Goal: Task Accomplishment & Management: Manage account settings

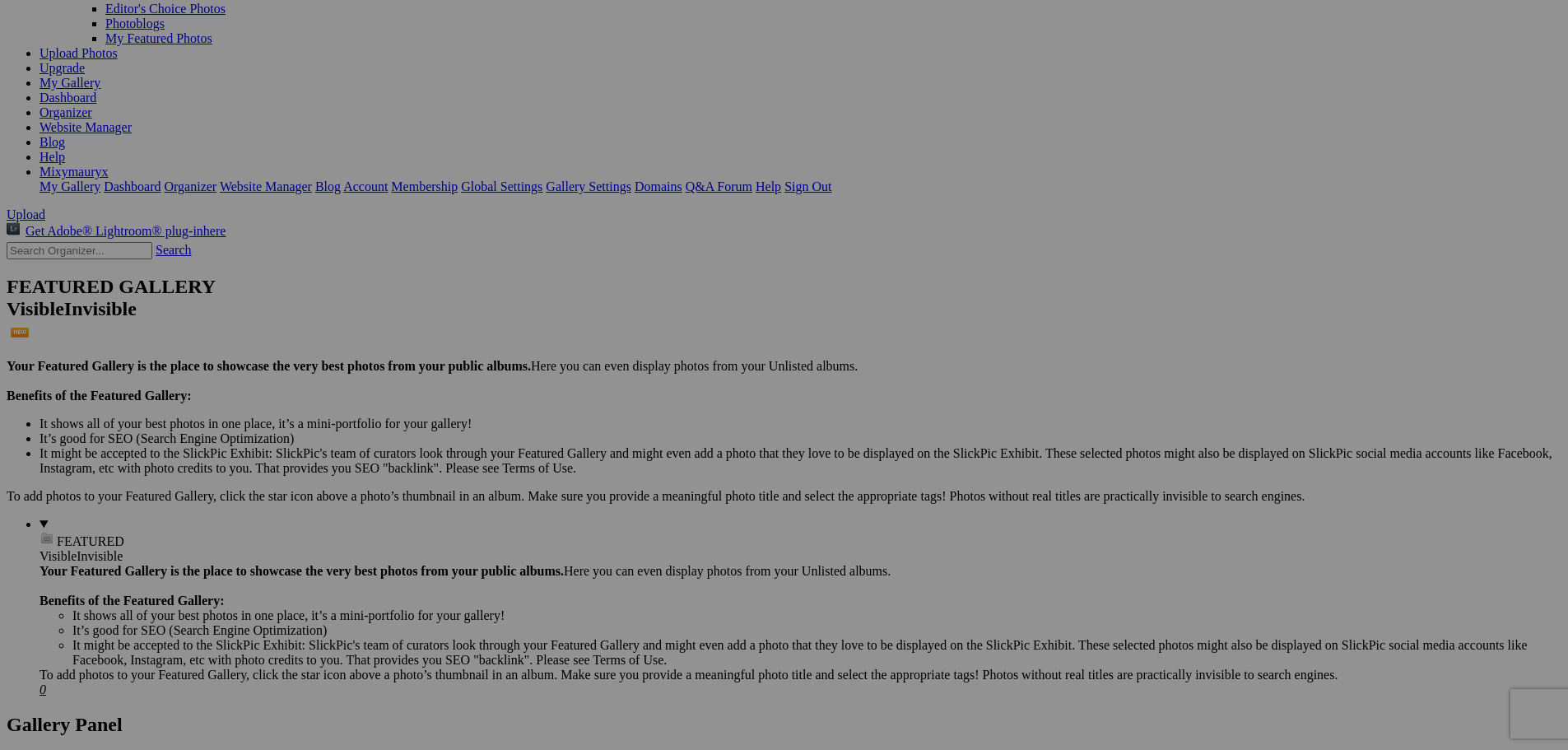
scroll to position [165, 0]
drag, startPoint x: 264, startPoint y: 386, endPoint x: 402, endPoint y: 389, distance: 138.0
drag, startPoint x: 1309, startPoint y: 593, endPoint x: 1376, endPoint y: 600, distance: 67.4
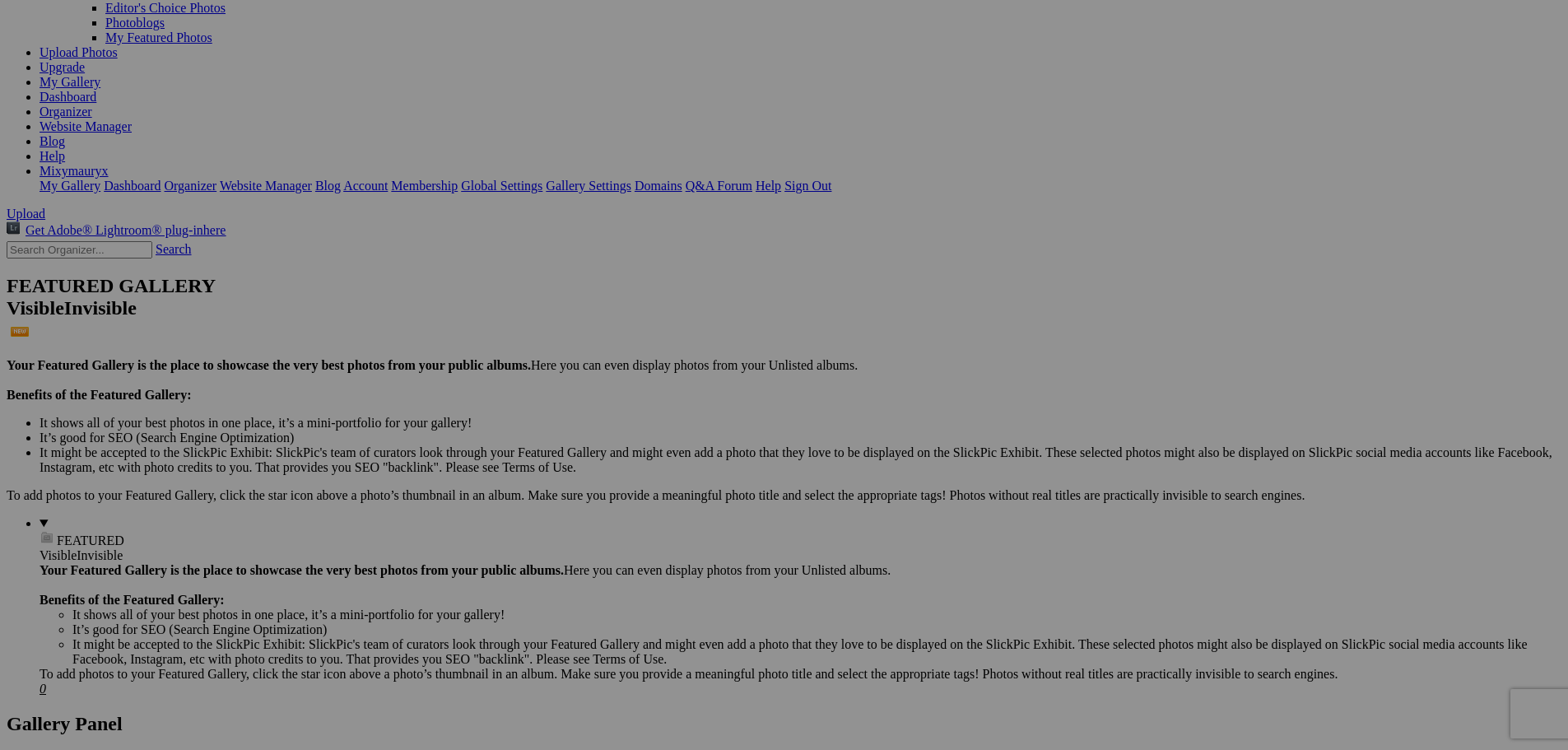
paste input "8_53579186866_o"
type input "8_53579186868_o"
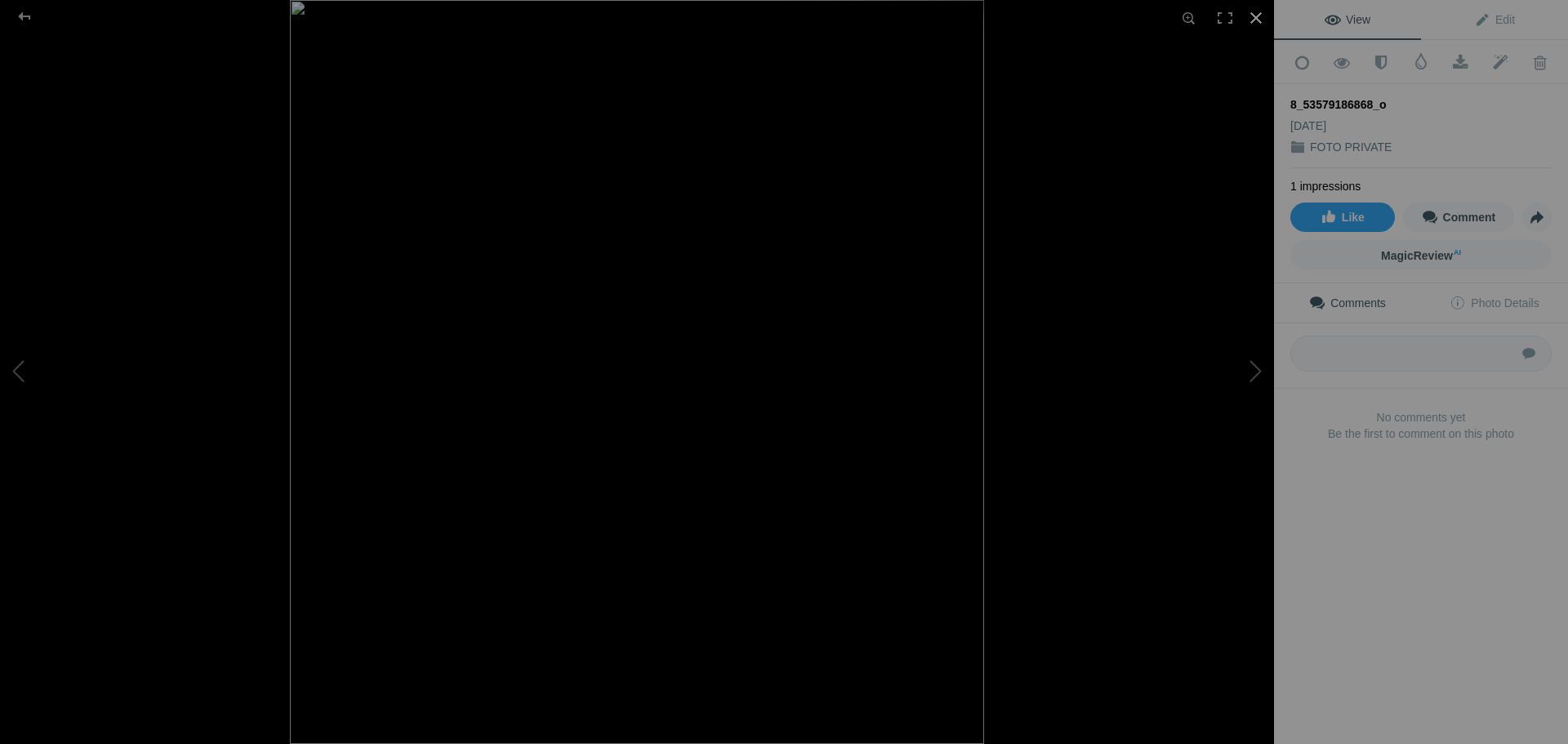
click at [1252, 15] on div at bounding box center [1256, 18] width 36 height 36
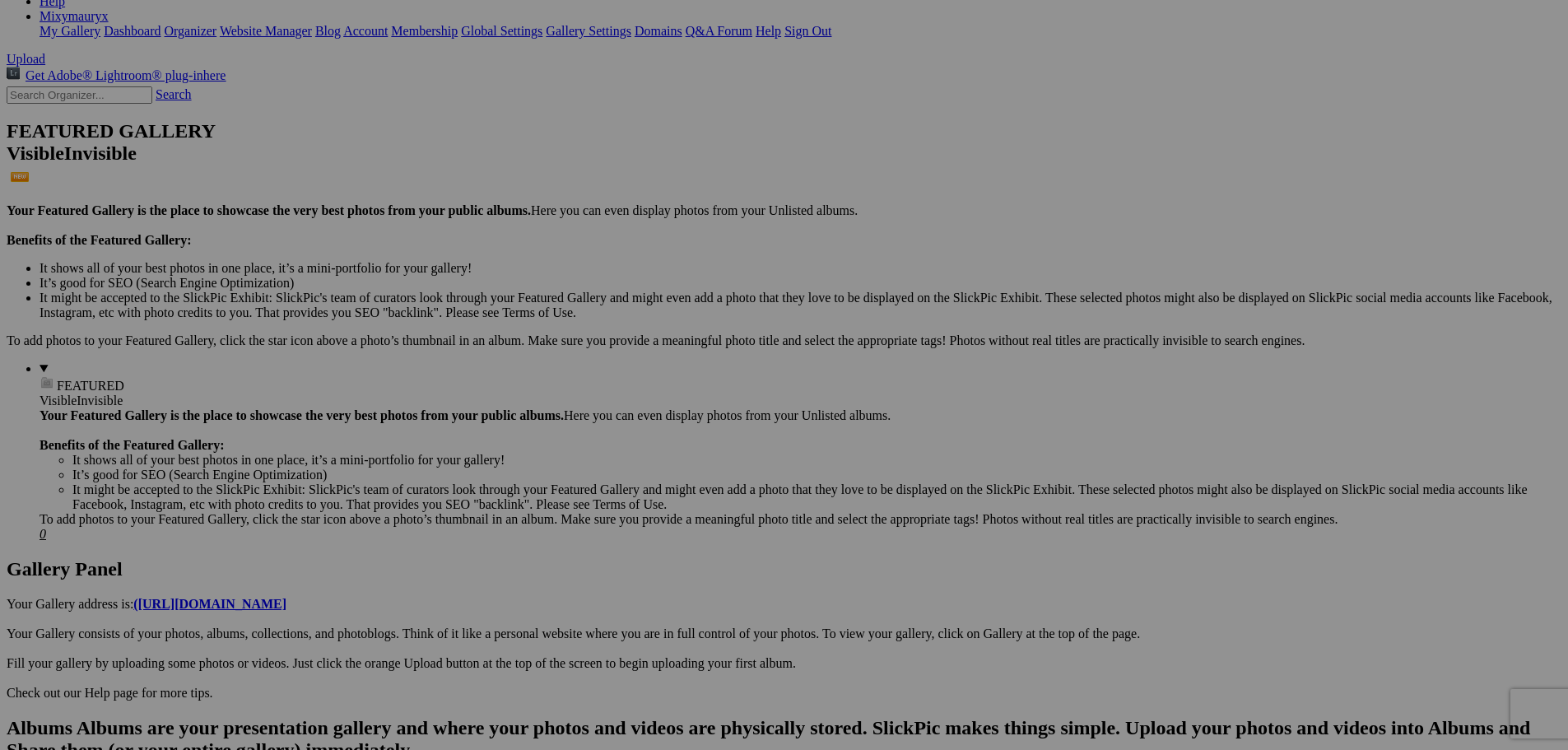
scroll to position [329, 0]
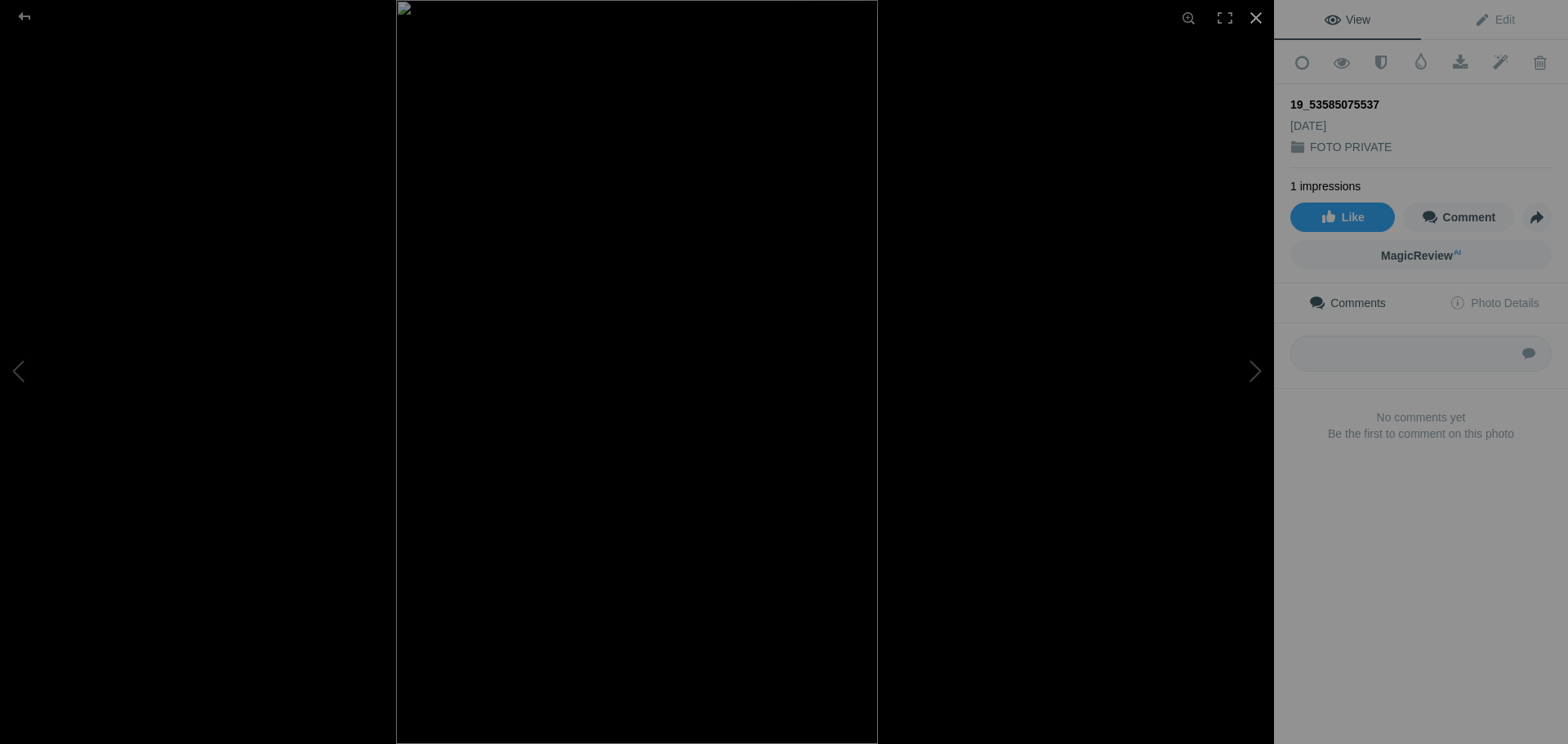
click at [1262, 12] on div at bounding box center [1256, 18] width 36 height 36
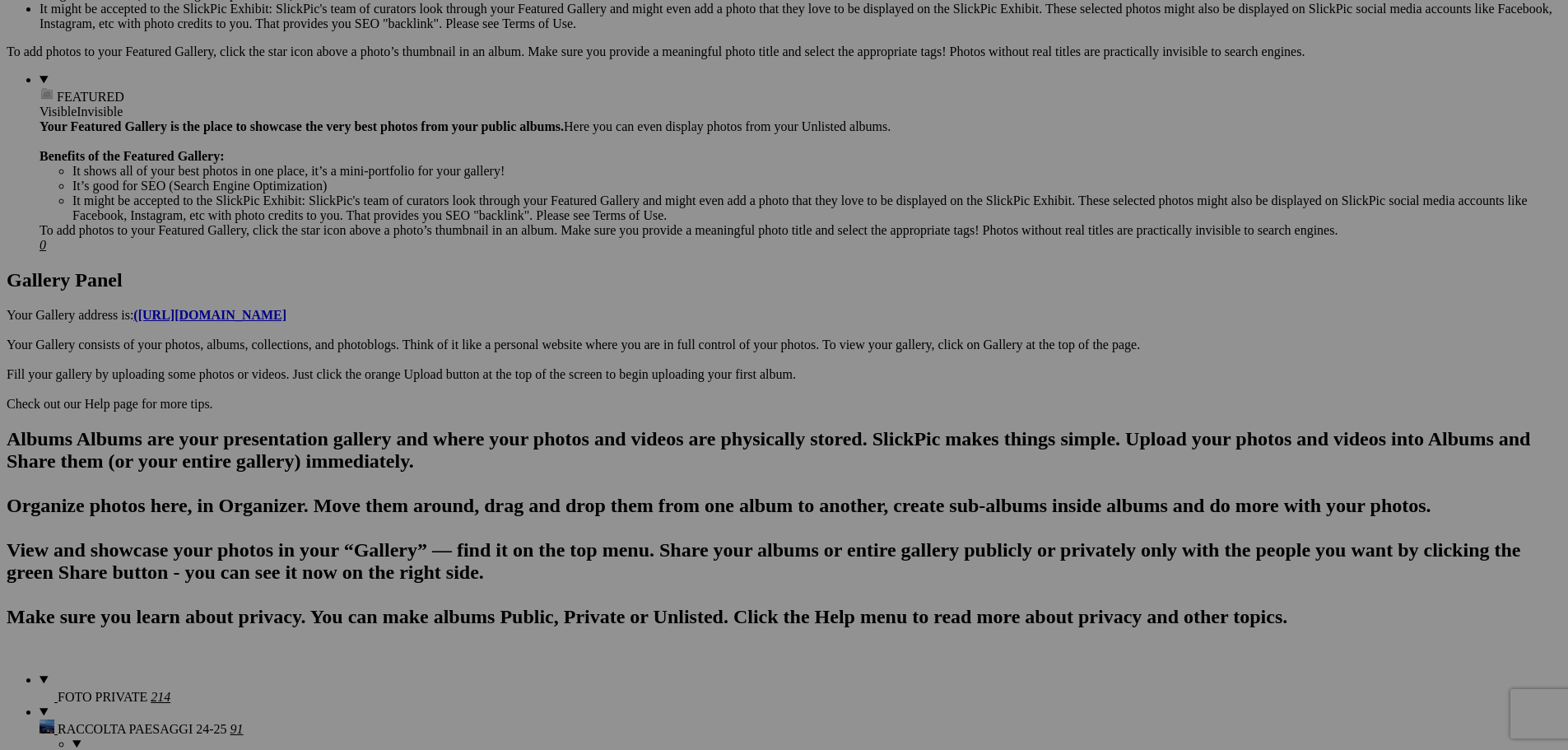
scroll to position [576, 0]
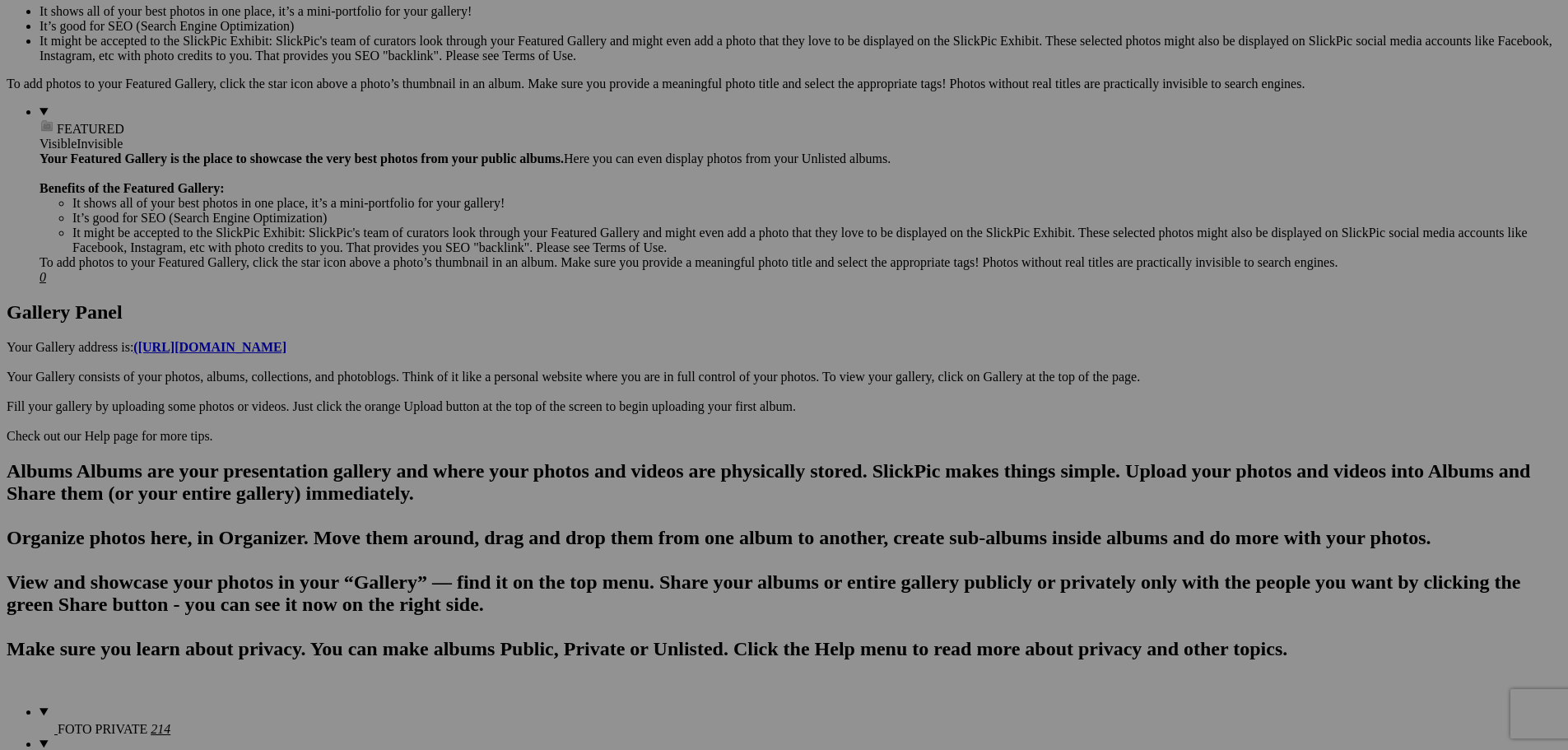
click at [675, 487] on span "Yes" at bounding box center [666, 482] width 19 height 14
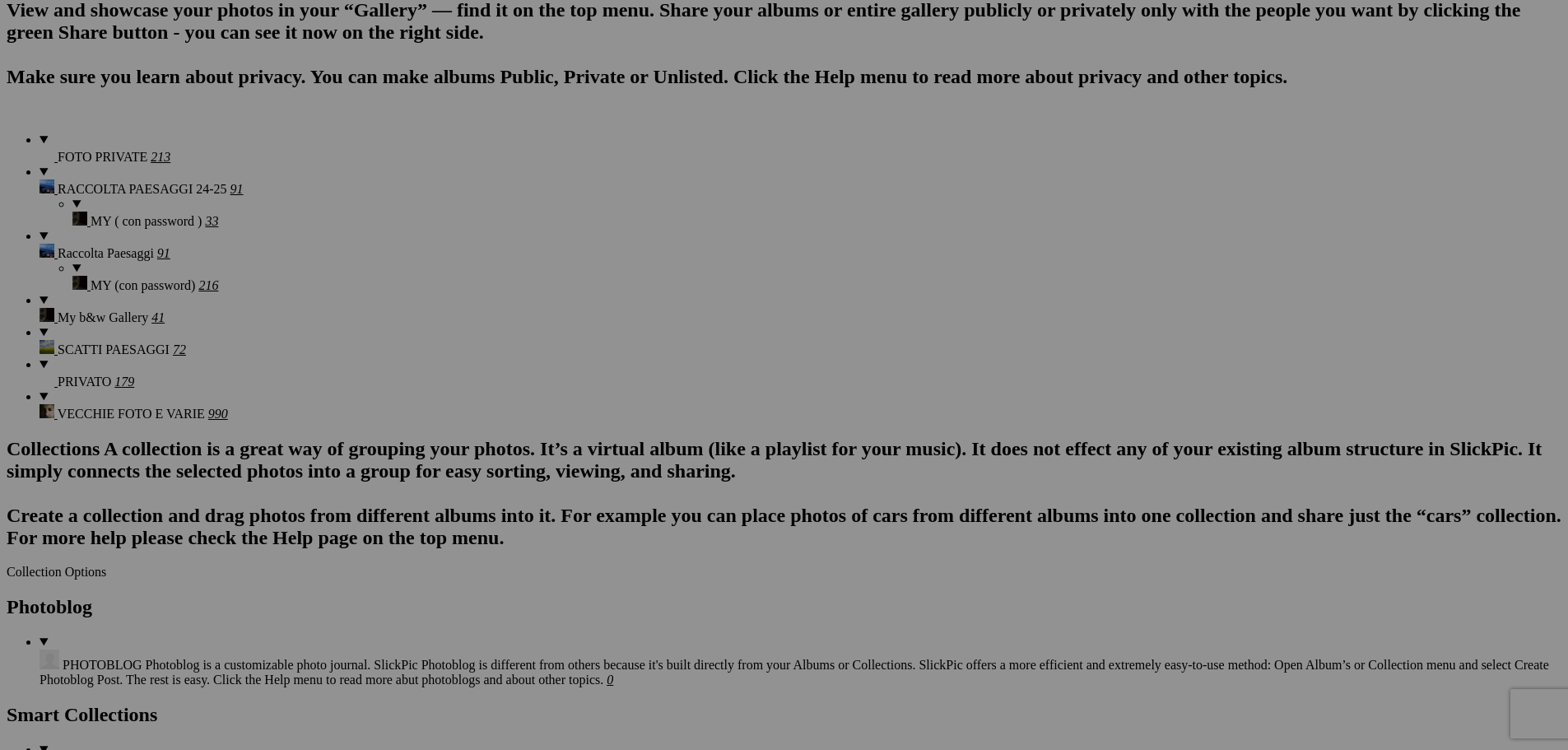
scroll to position [1137, 0]
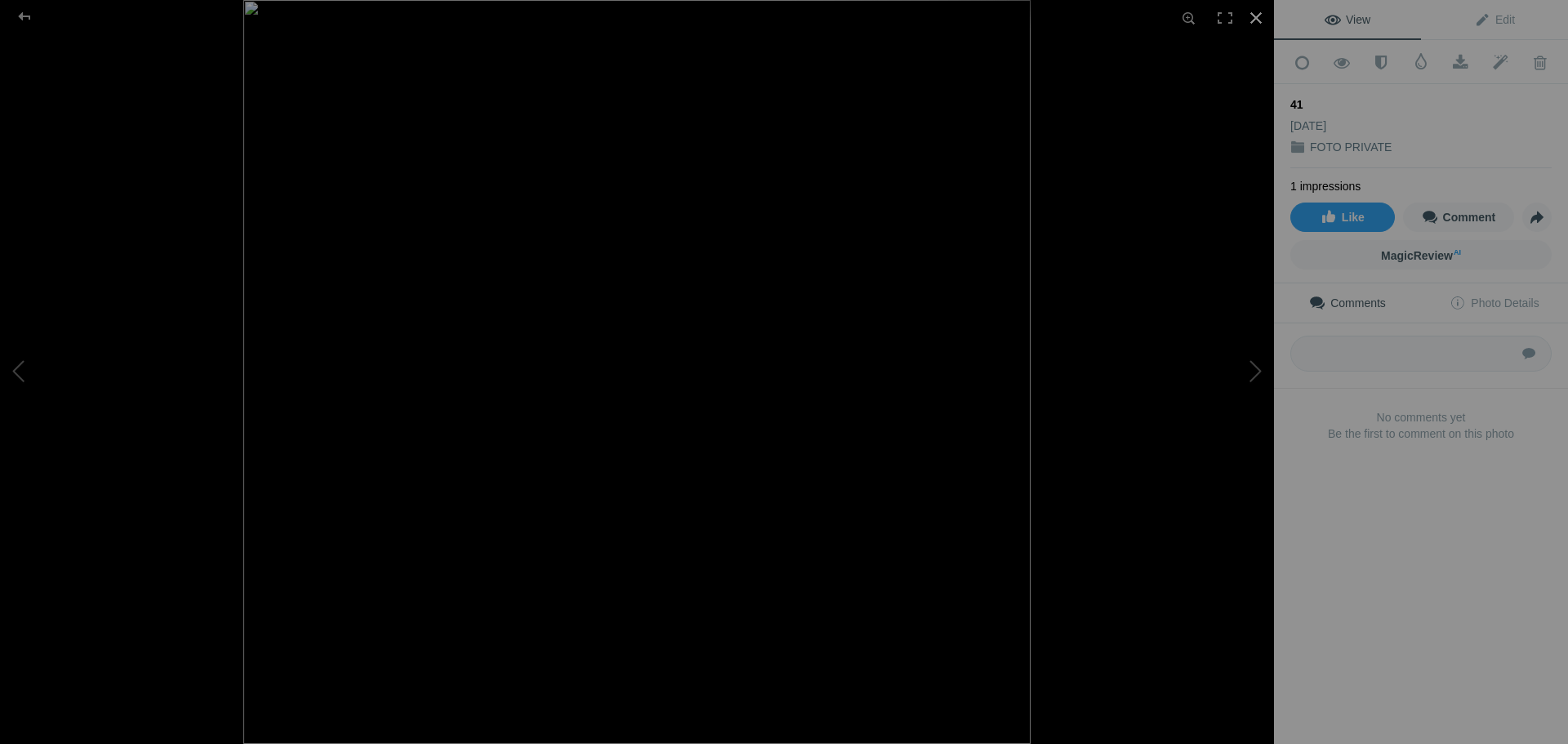
click at [1254, 19] on div at bounding box center [1256, 18] width 36 height 36
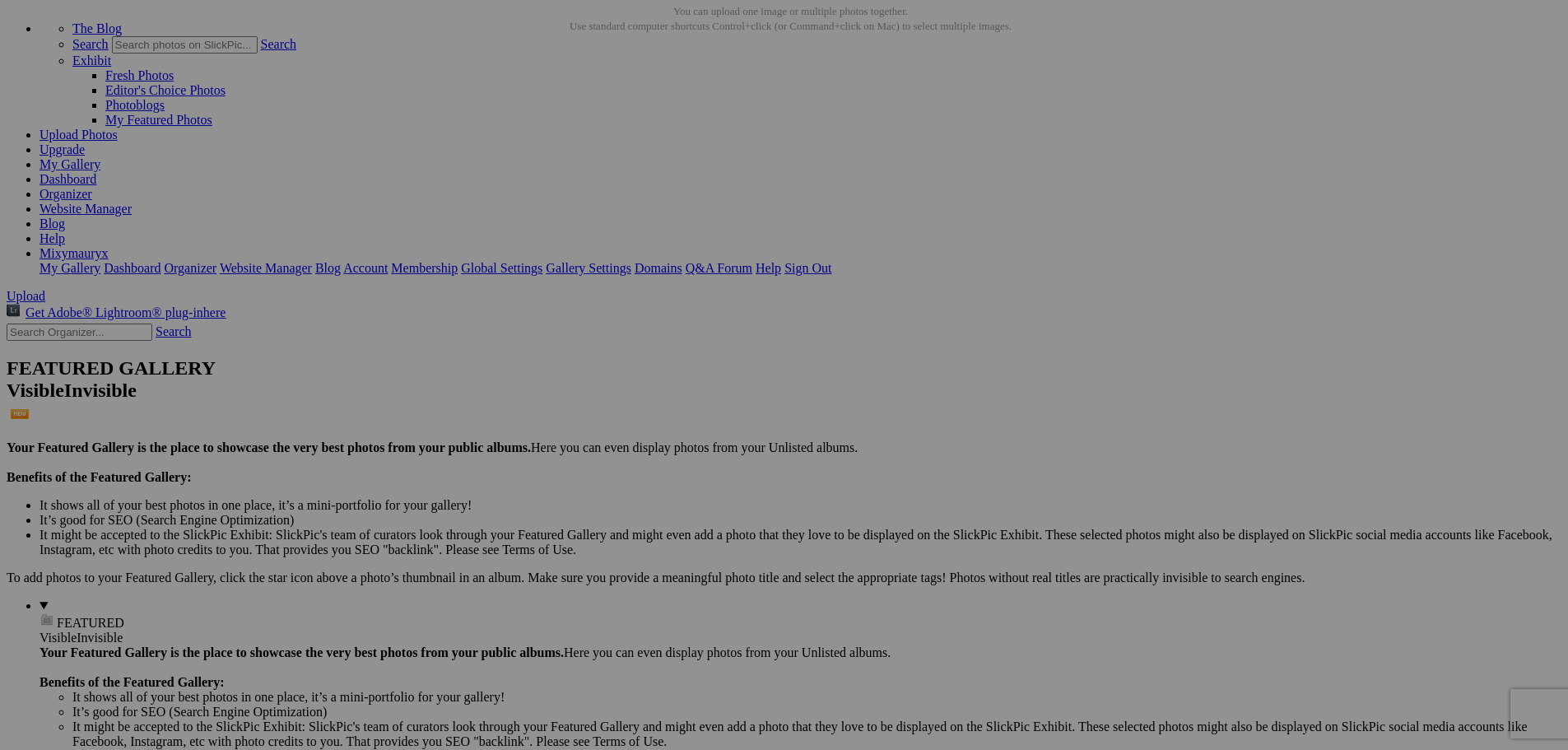
scroll to position [0, 0]
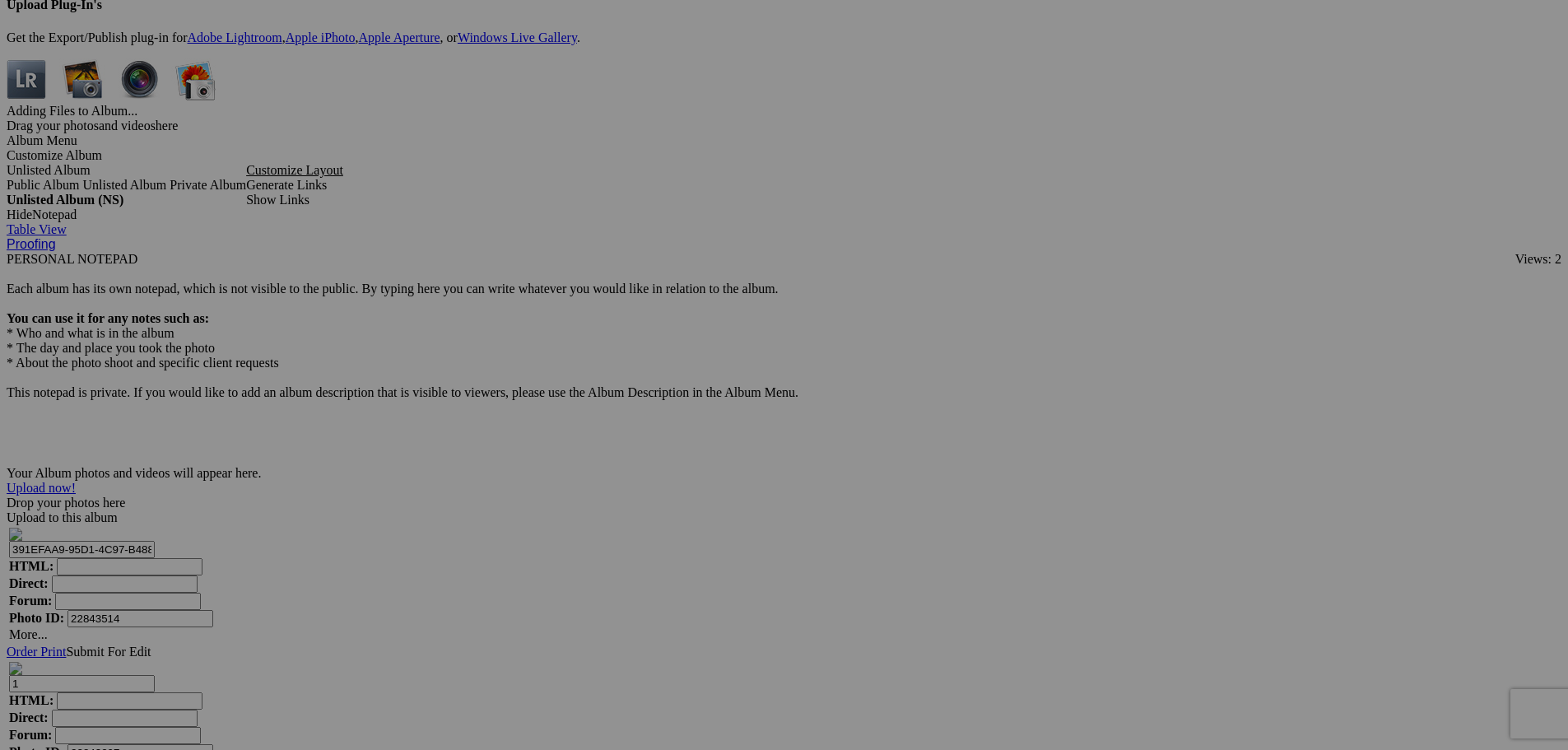
scroll to position [4435, 0]
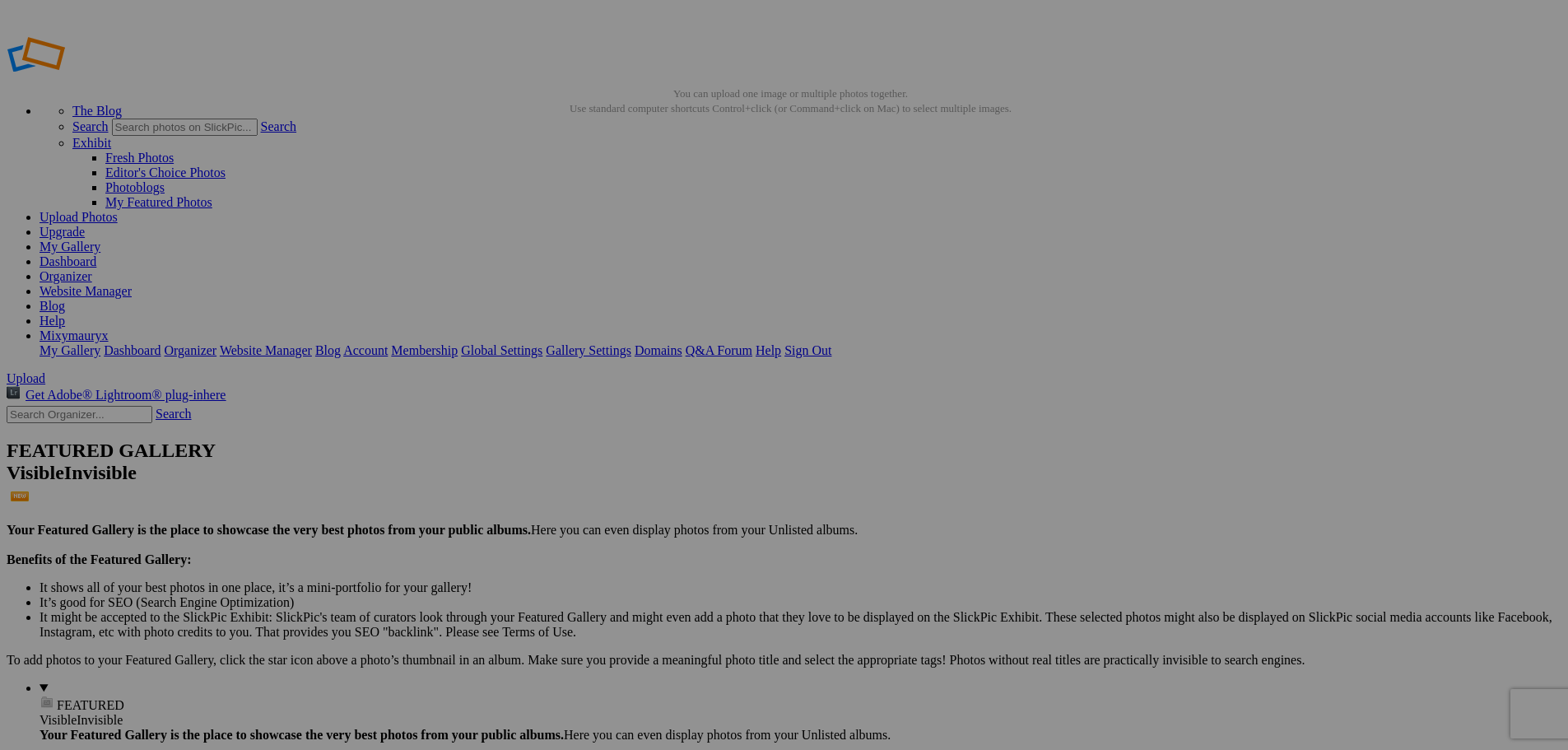
scroll to position [0, 72]
drag, startPoint x: 399, startPoint y: 318, endPoint x: 571, endPoint y: 326, distance: 172.2
type input "178_5"
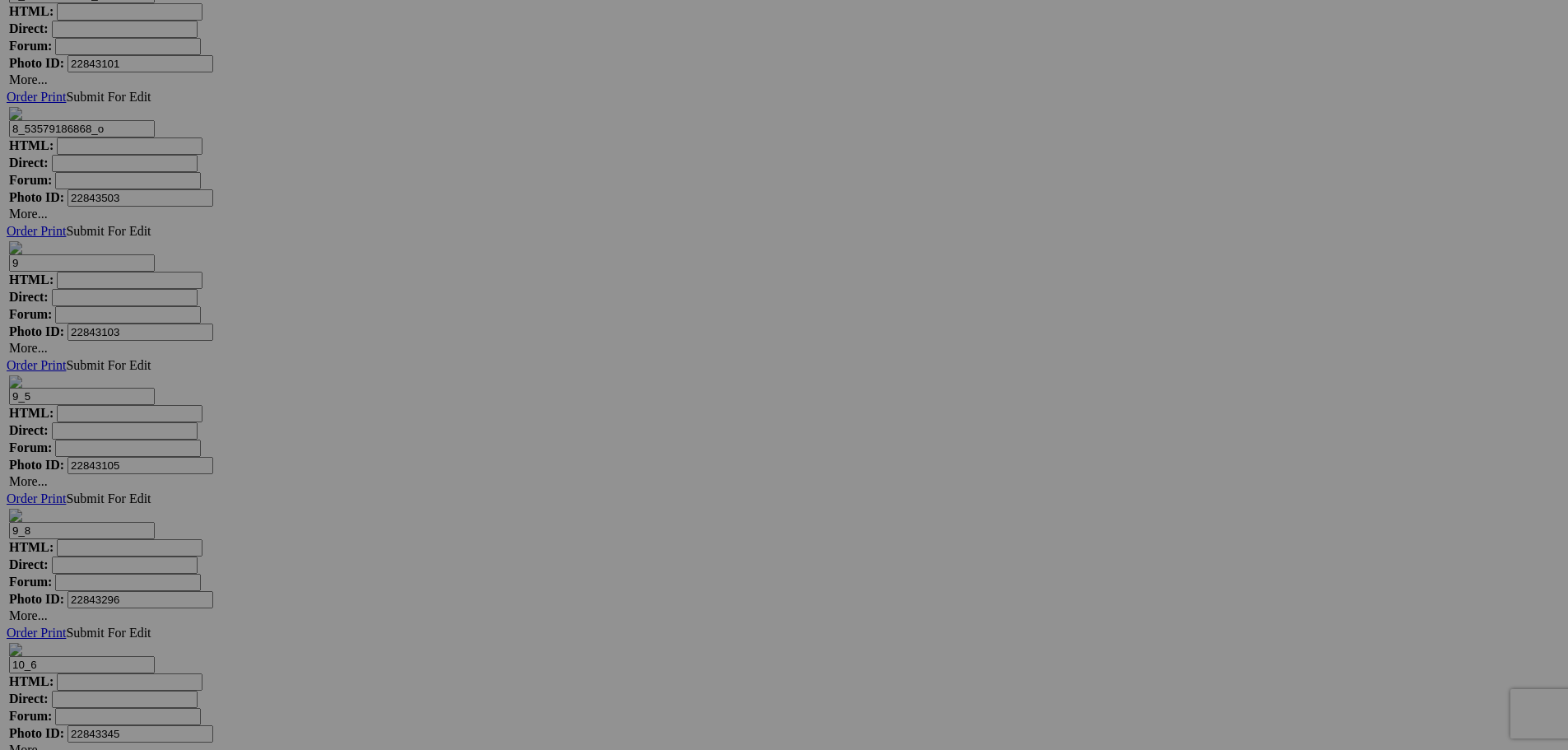
scroll to position [4467, 0]
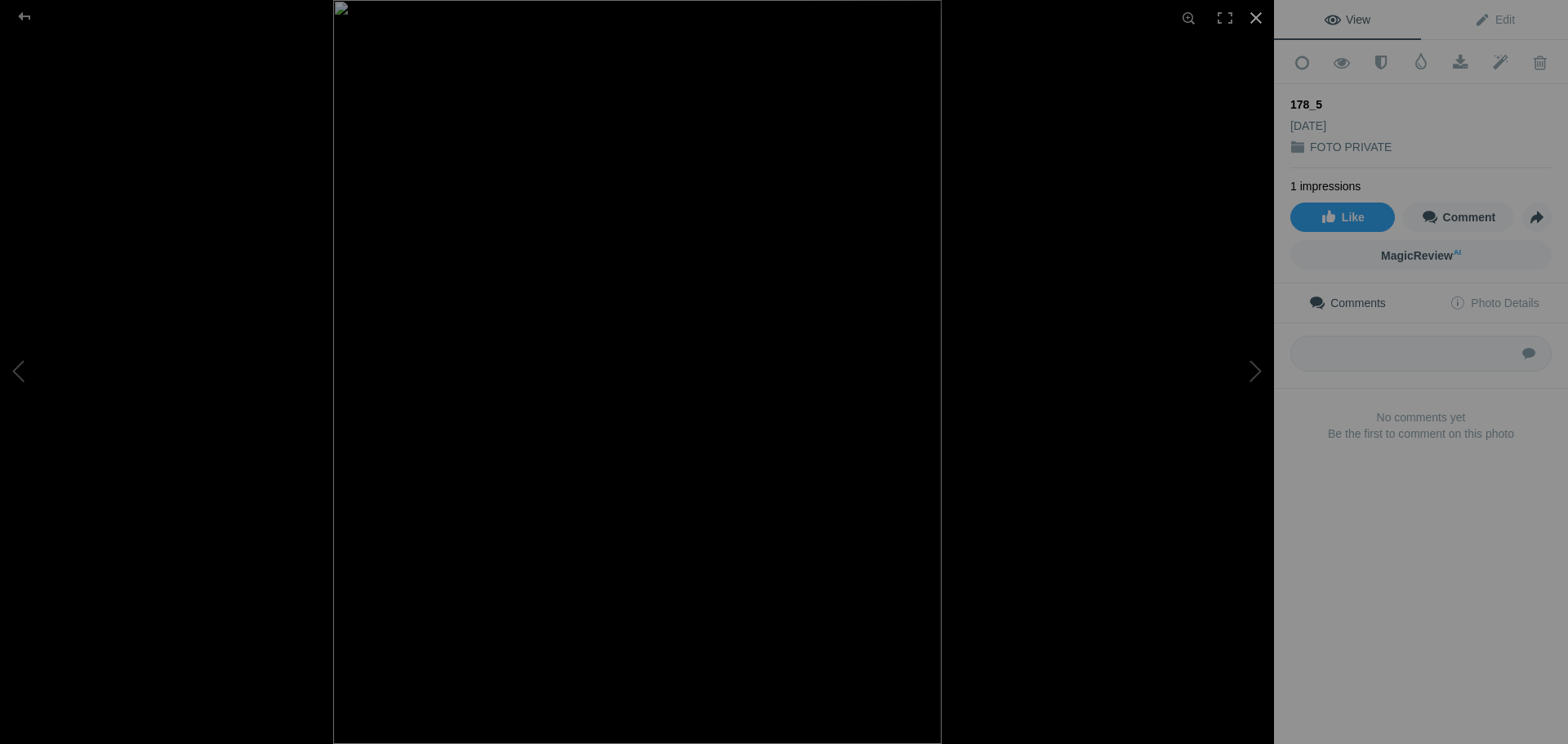
click at [1252, 13] on div at bounding box center [1256, 18] width 36 height 36
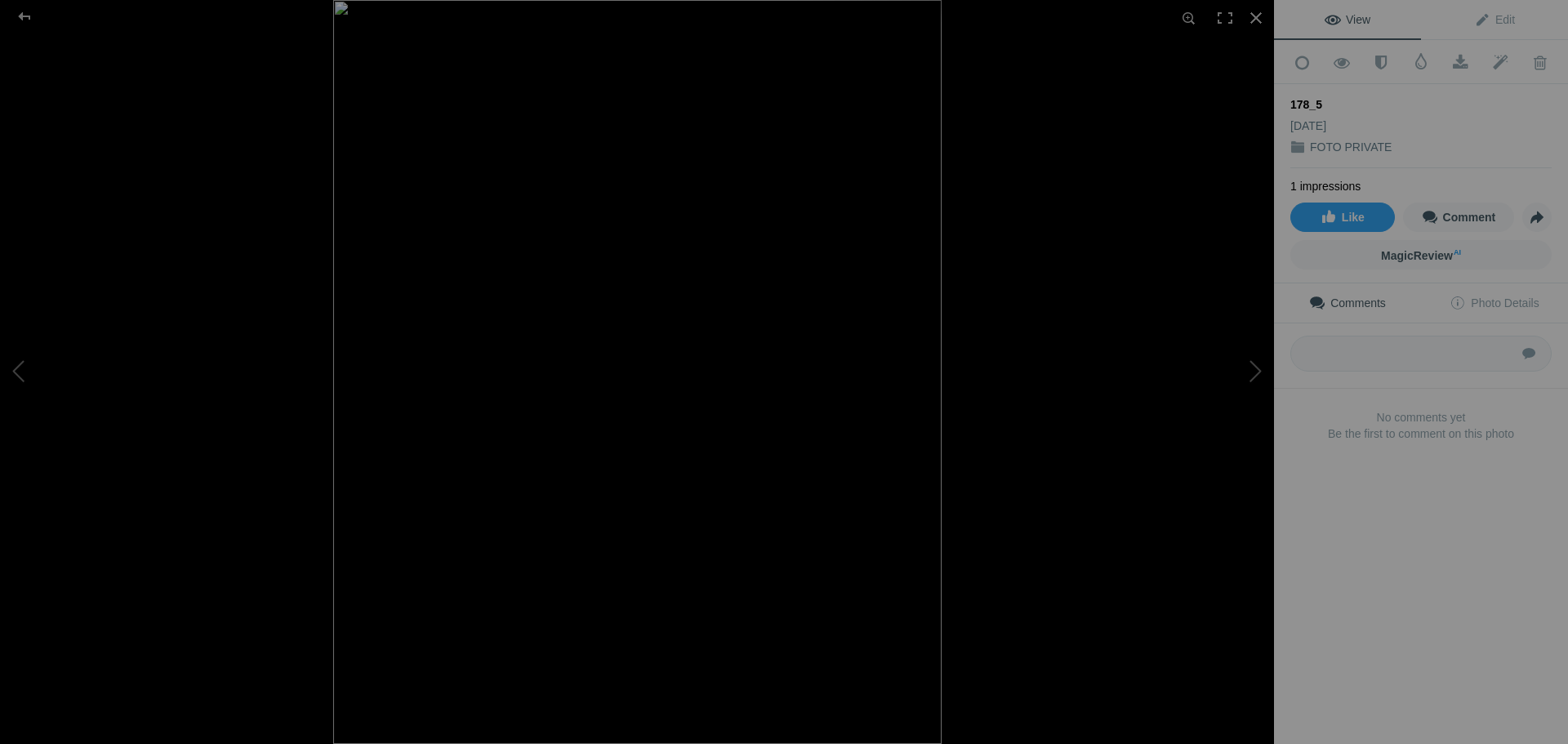
click at [569, 465] on img at bounding box center [638, 372] width 609 height 744
click at [1253, 12] on div at bounding box center [1256, 18] width 36 height 36
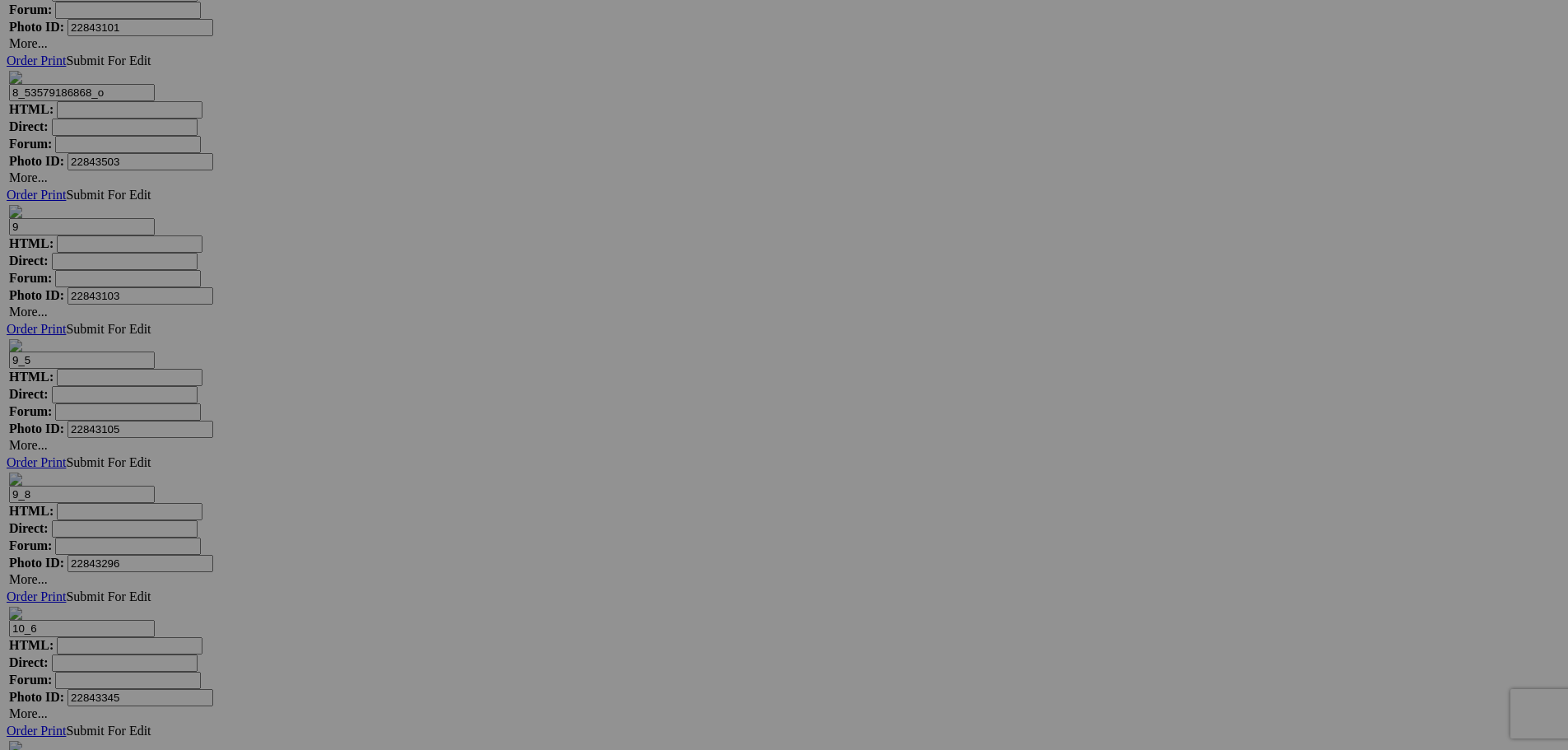
scroll to position [0, 0]
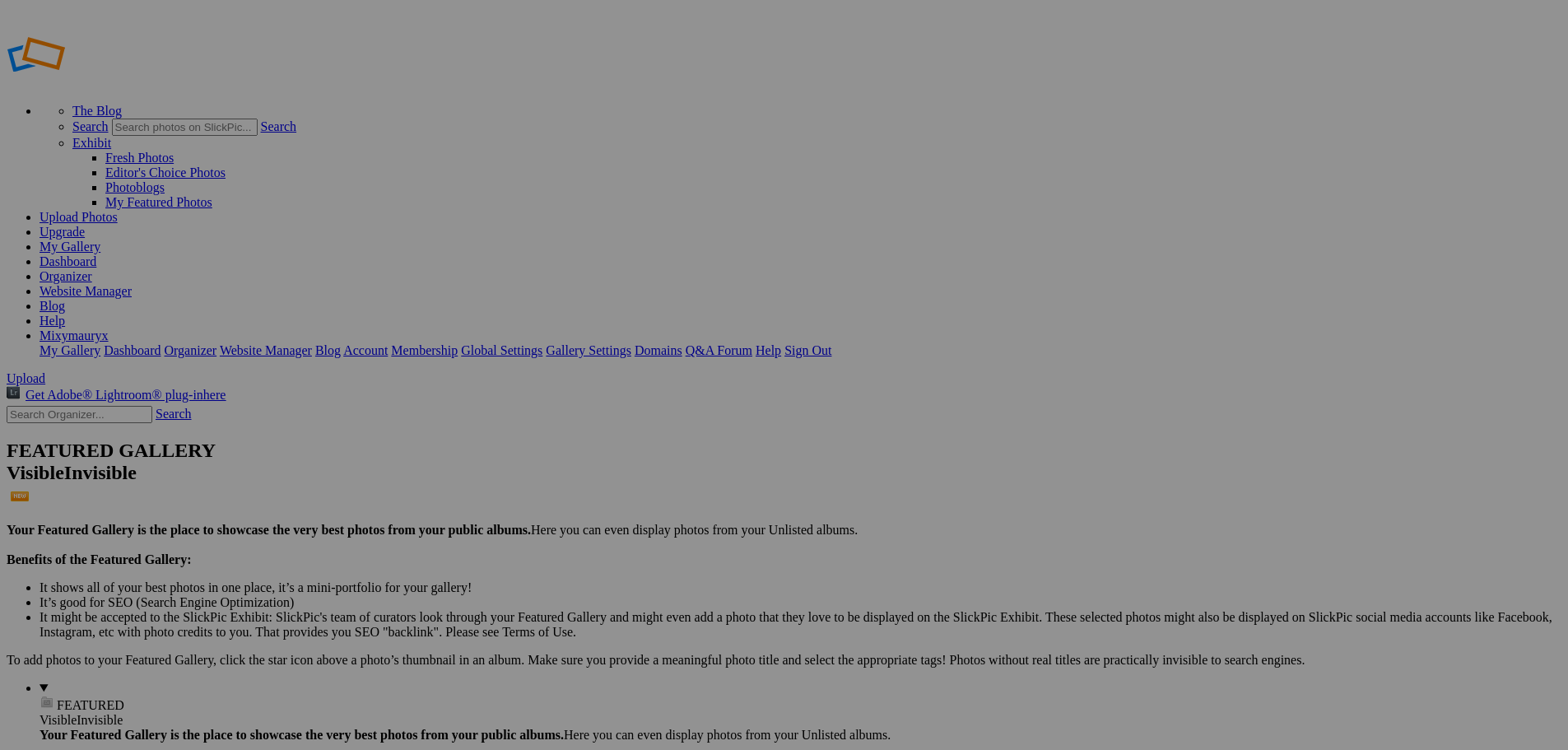
type input "FOTO PRIVATE"
drag, startPoint x: 397, startPoint y: 322, endPoint x: 647, endPoint y: 352, distance: 251.8
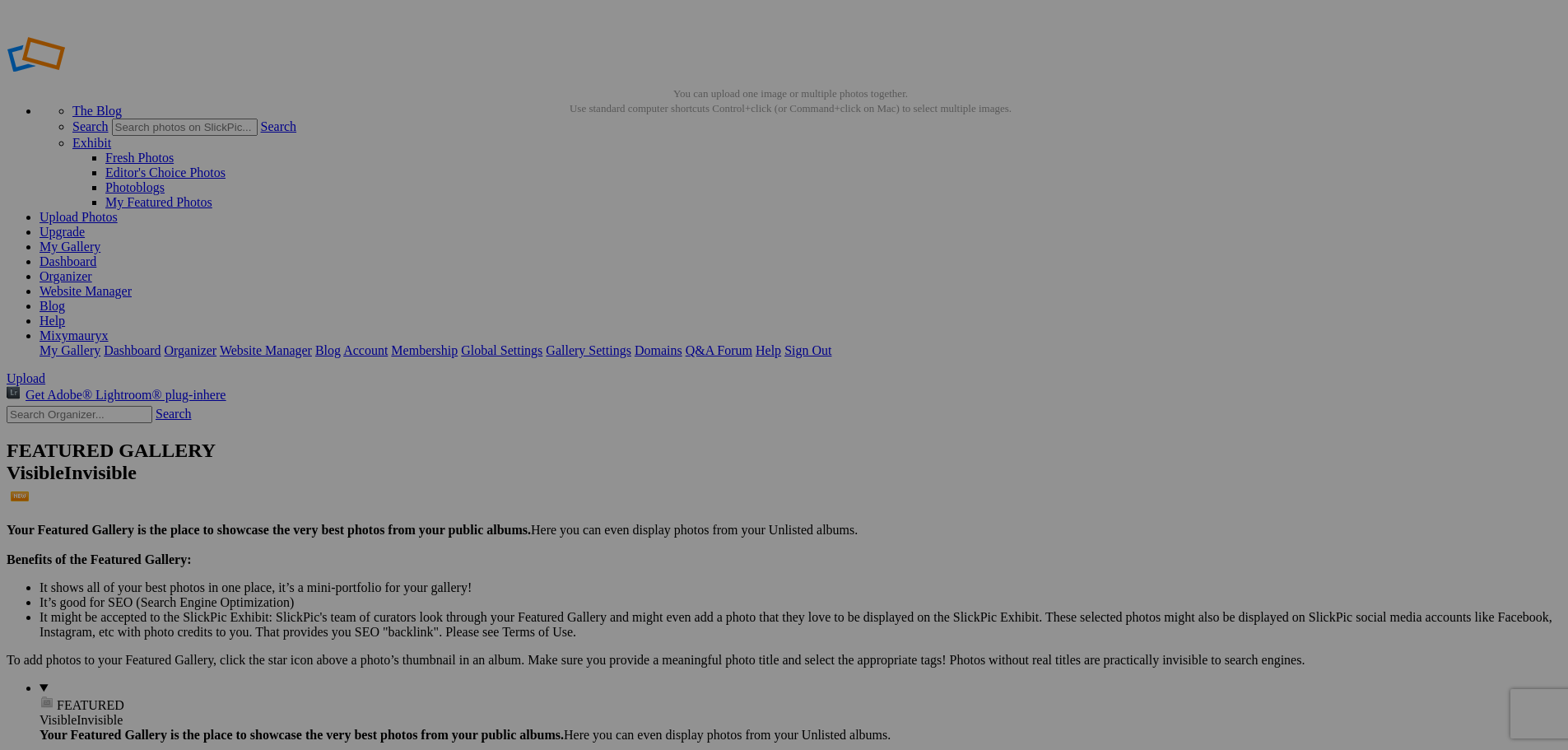
type input "178_5"
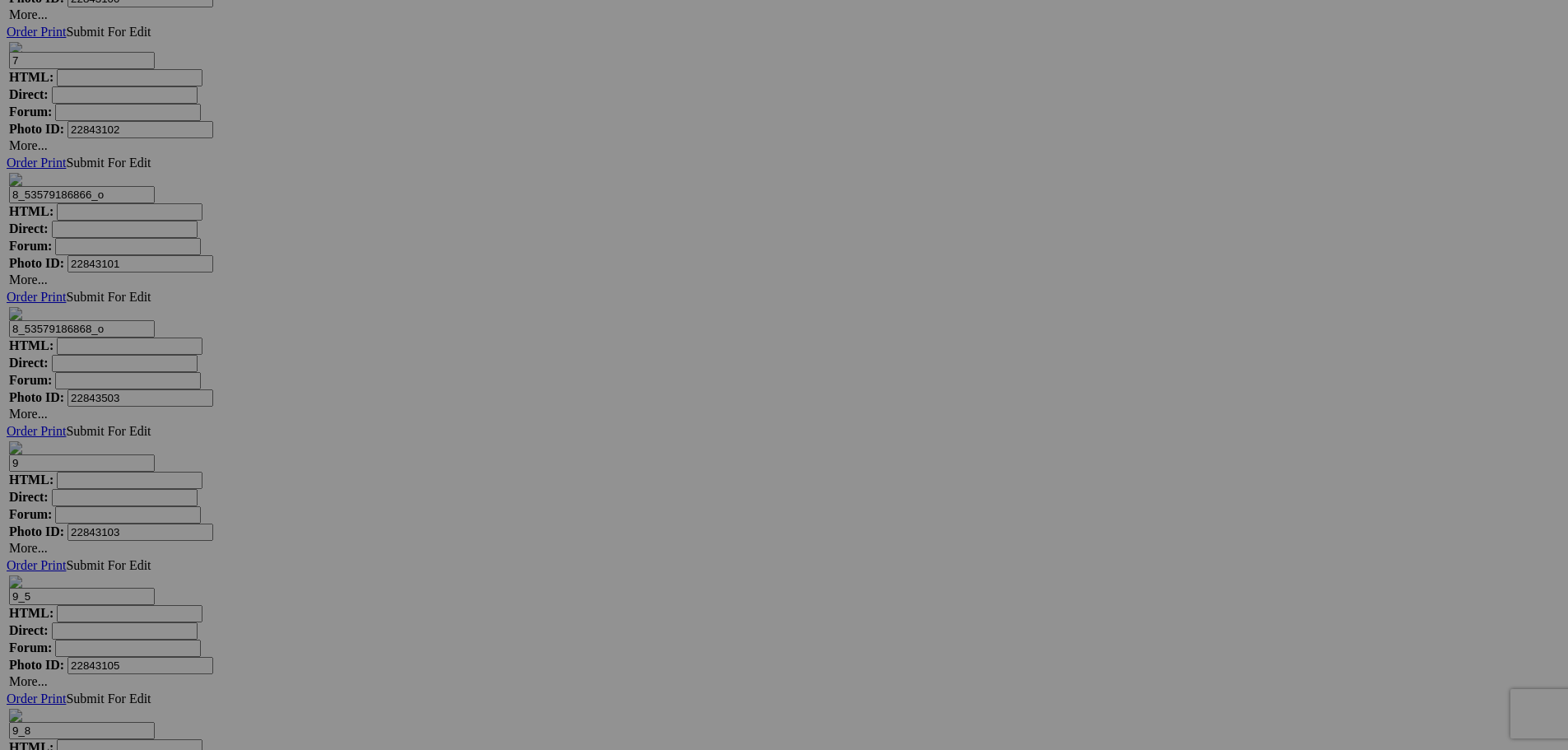
scroll to position [4369, 0]
click at [675, 485] on span "Yes" at bounding box center [666, 482] width 19 height 14
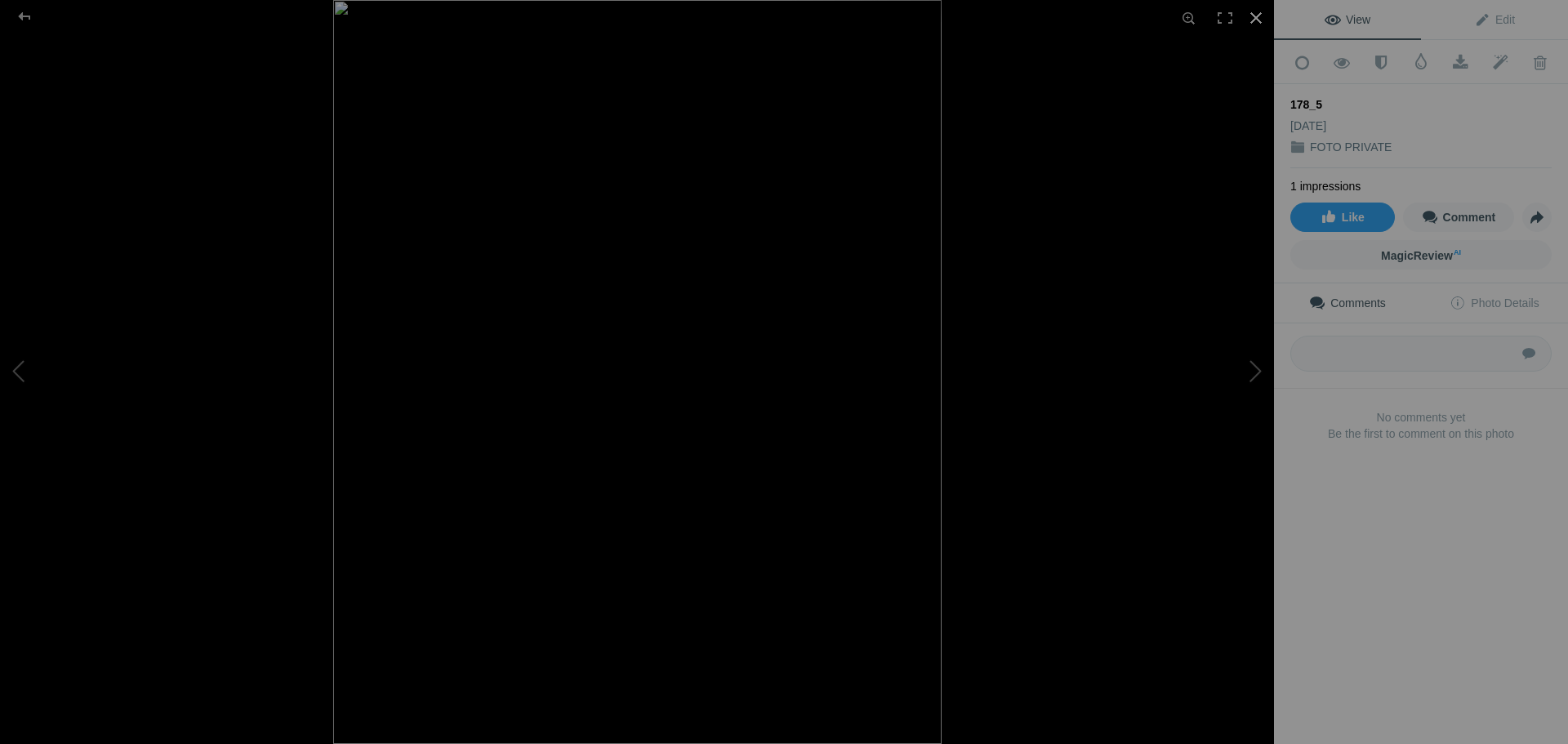
click at [1259, 12] on div at bounding box center [1256, 18] width 36 height 36
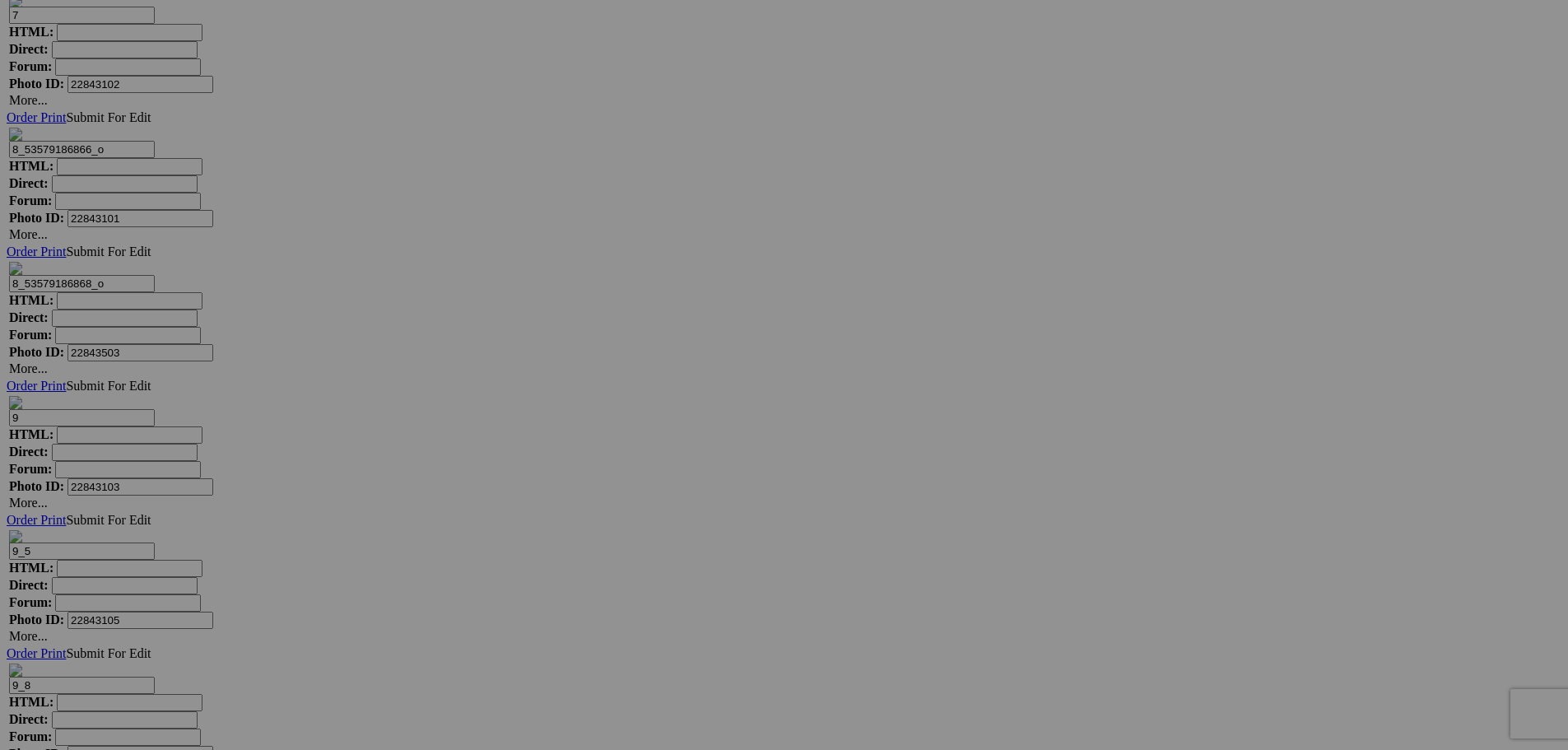
scroll to position [4517, 0]
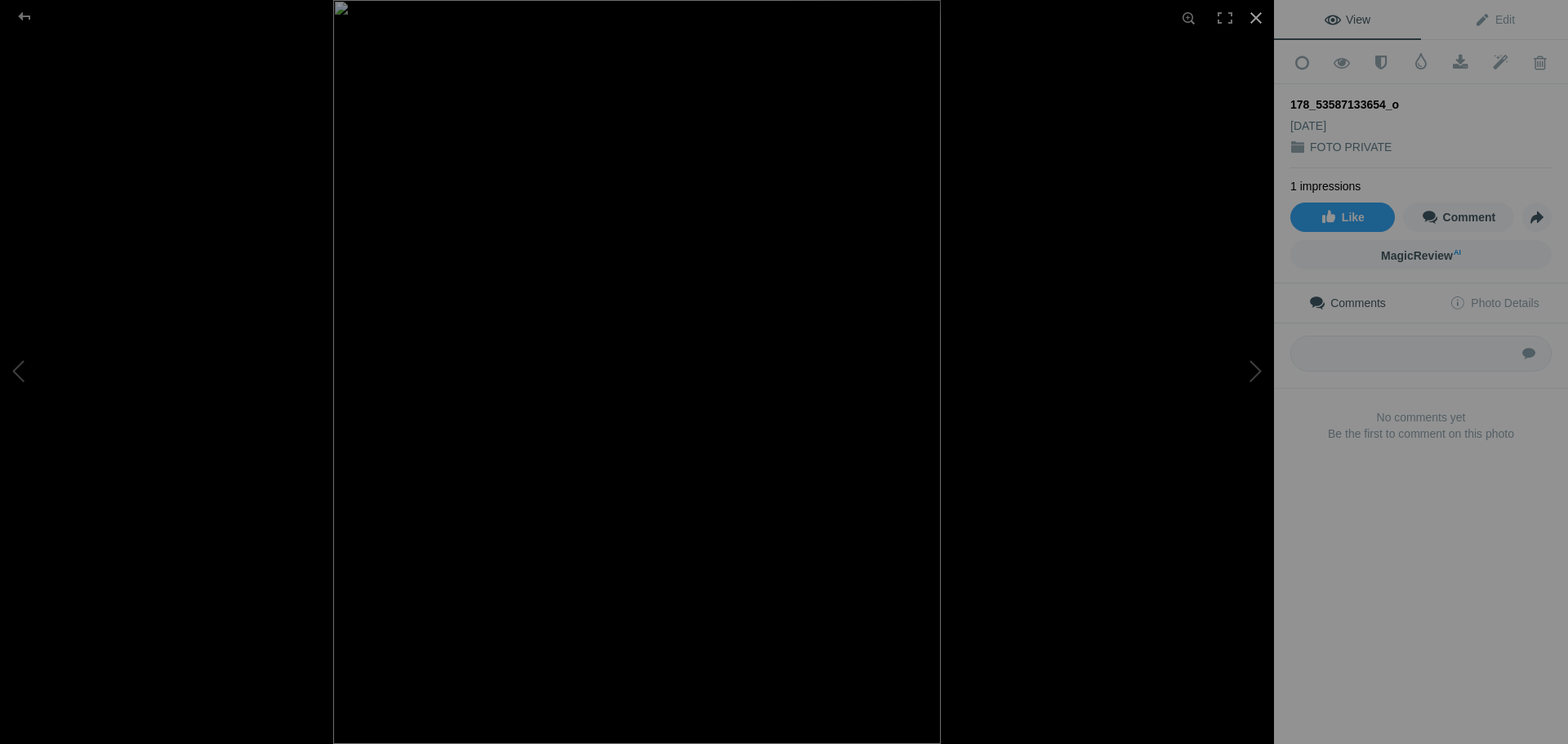
click at [1256, 22] on div at bounding box center [1256, 18] width 36 height 36
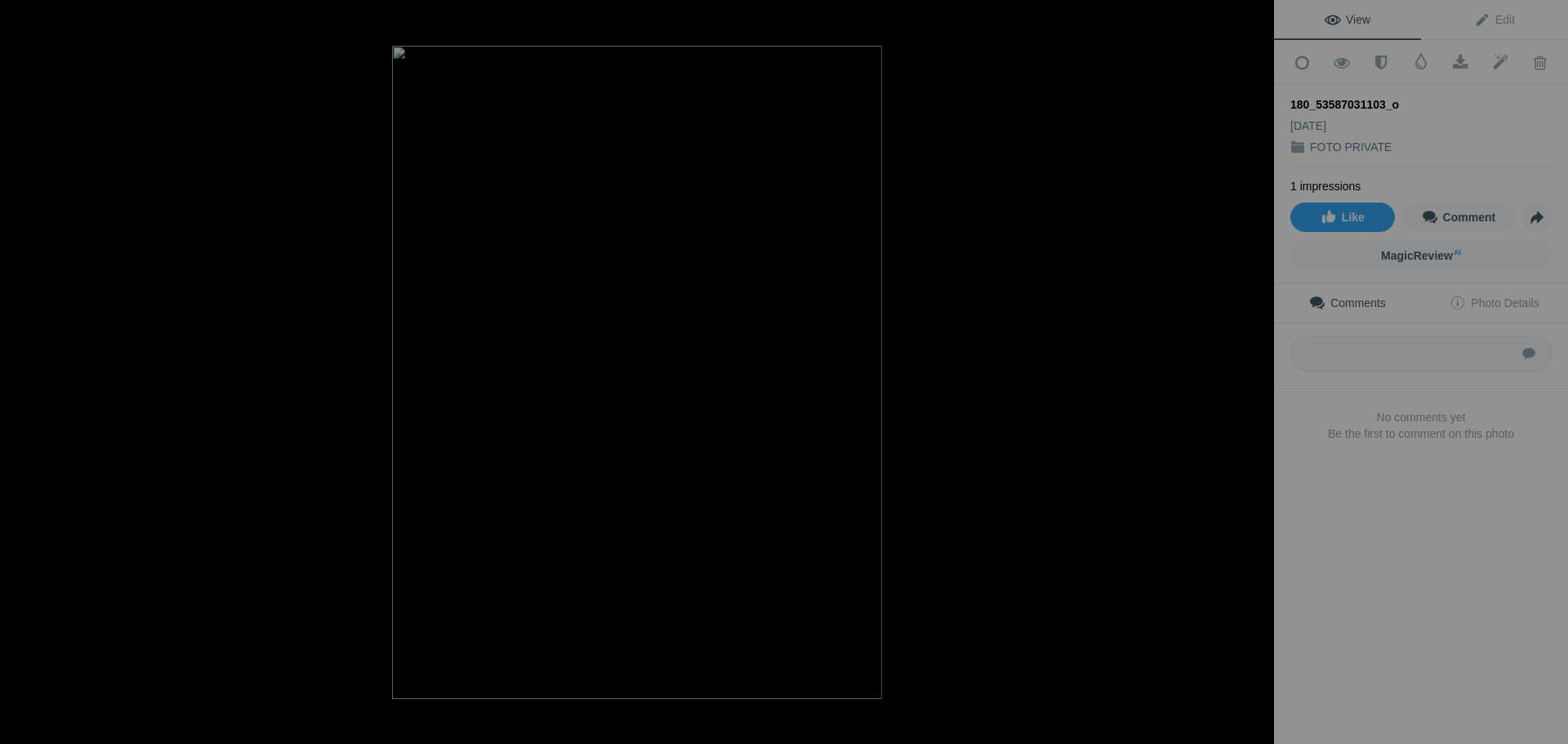
click at [1256, 14] on div at bounding box center [1256, 18] width 36 height 36
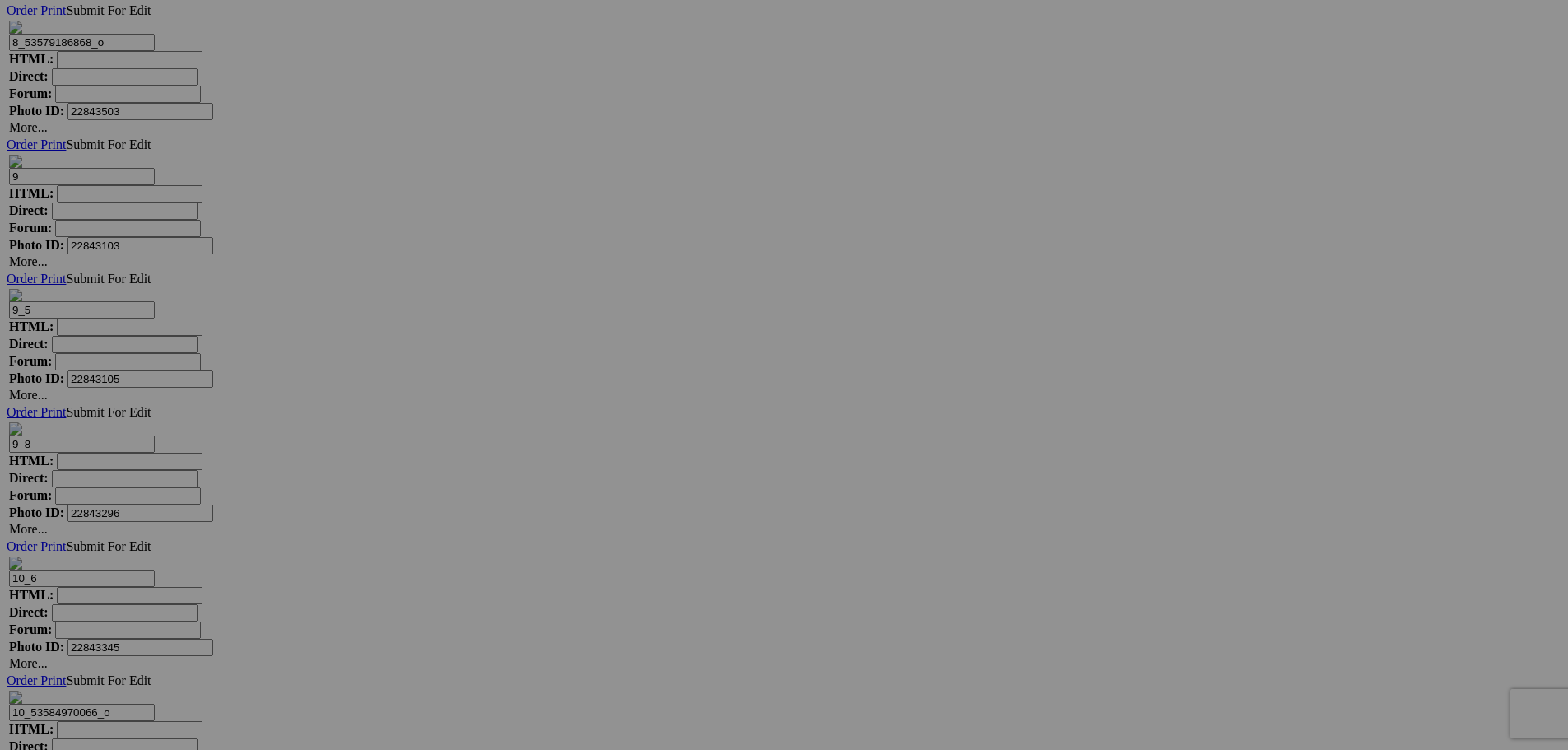
scroll to position [0, 0]
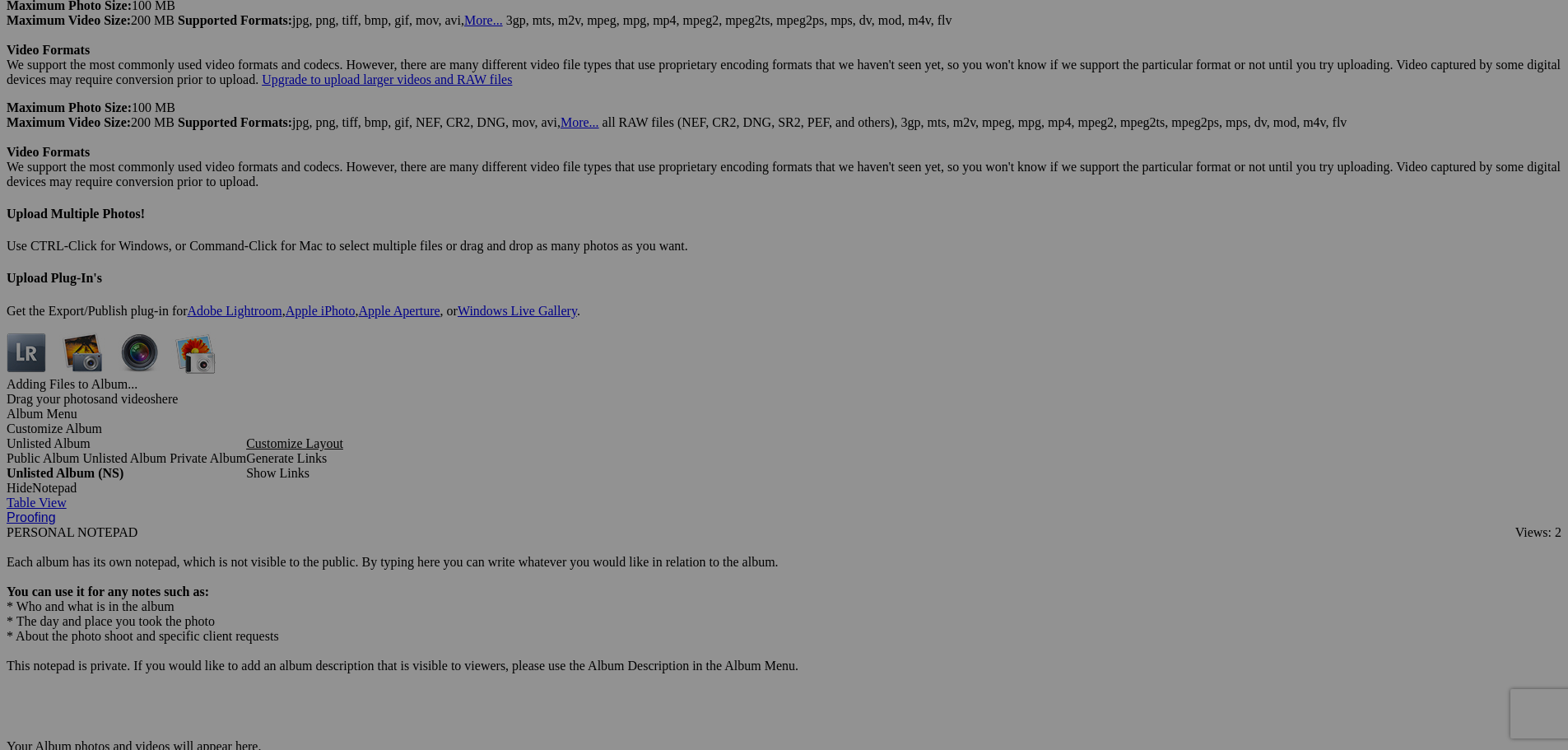
scroll to position [4195, 0]
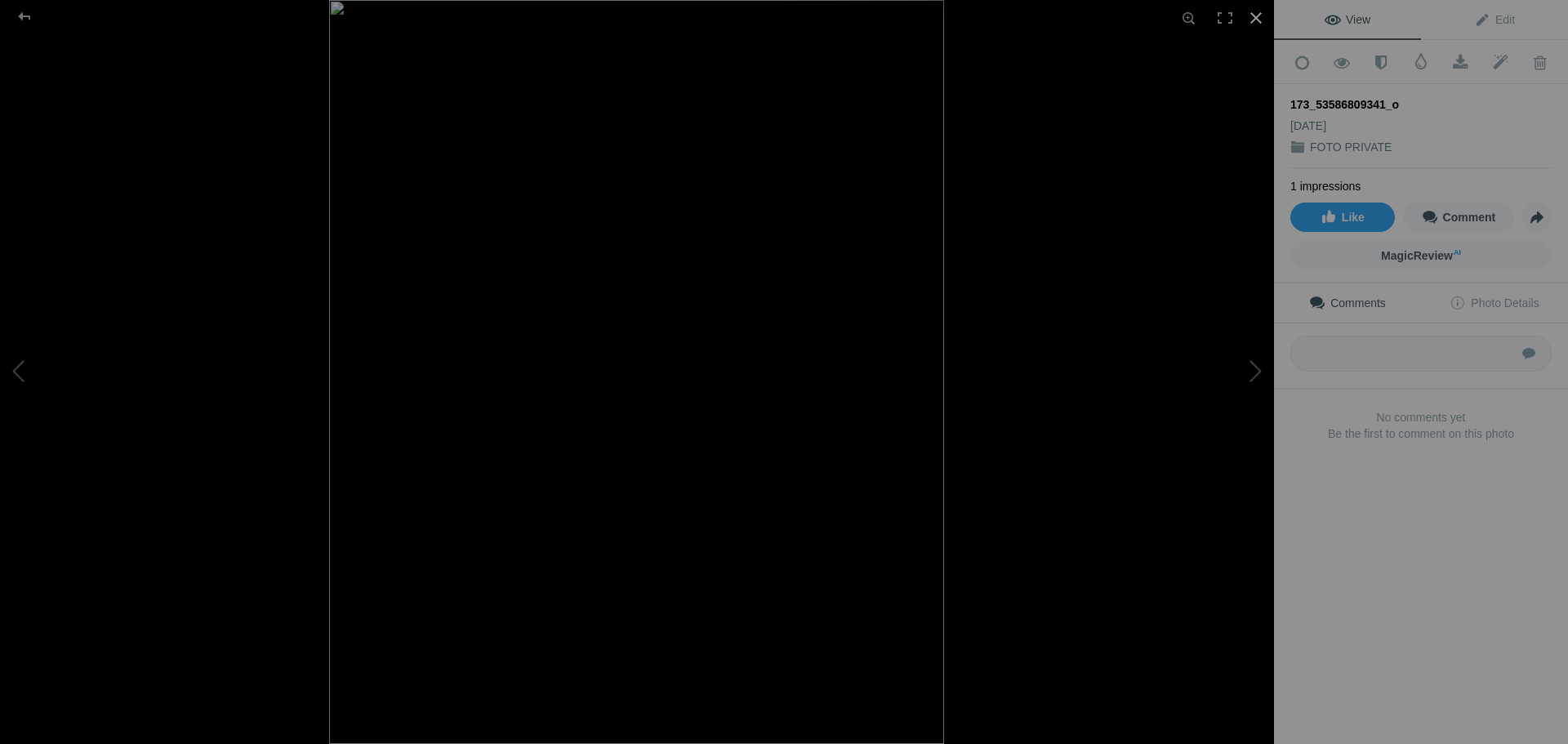
click at [1251, 16] on div at bounding box center [1256, 18] width 36 height 36
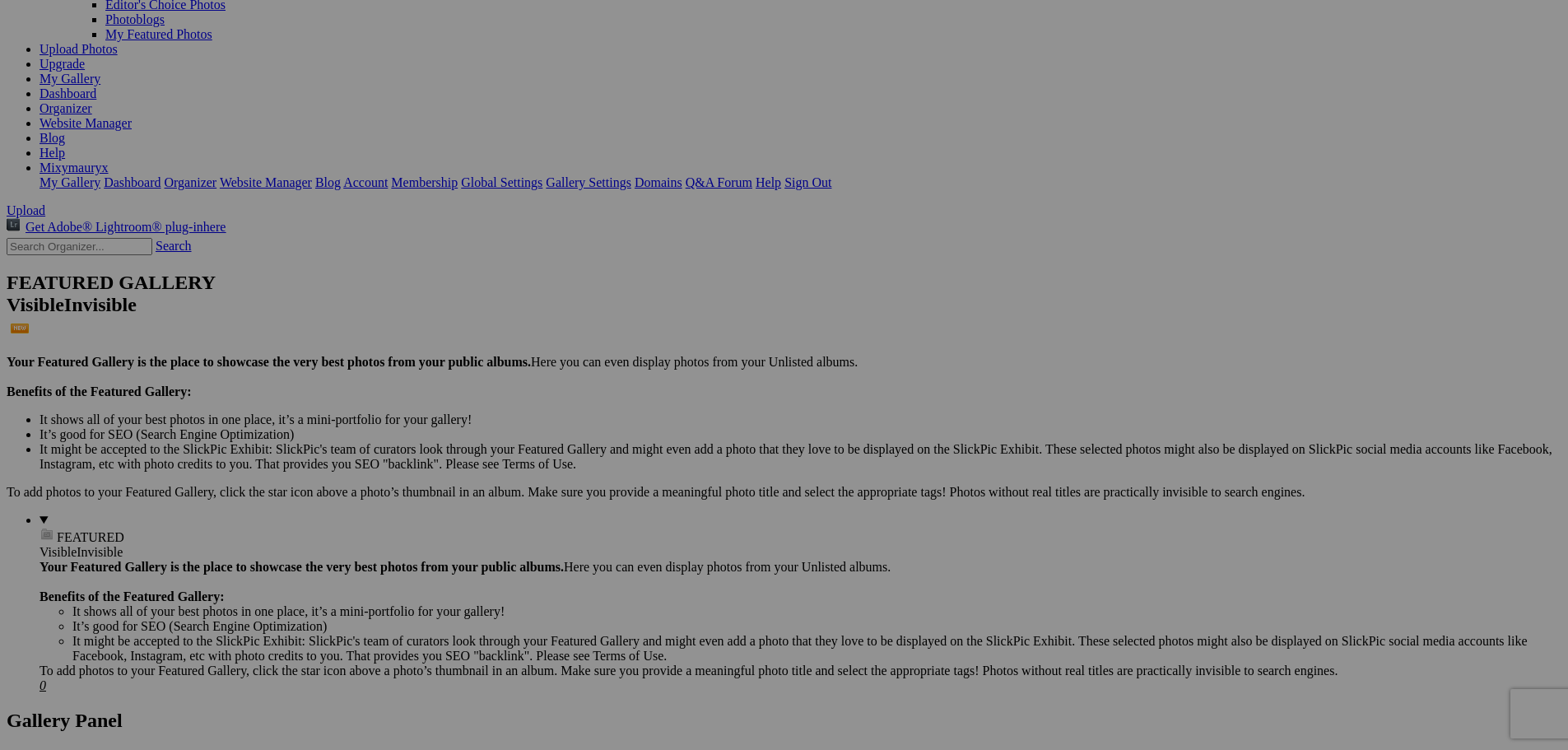
scroll to position [0, 0]
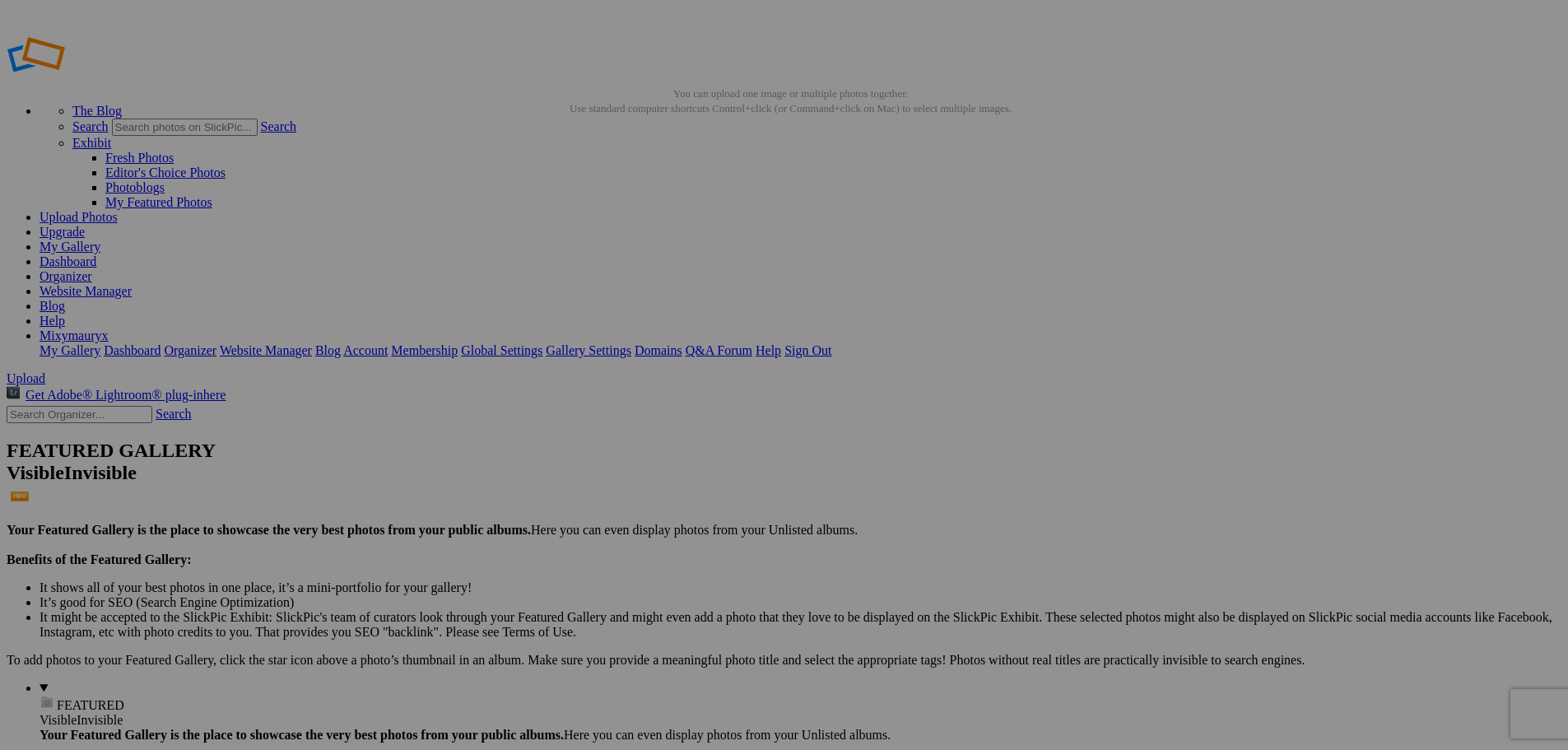
drag, startPoint x: 1575, startPoint y: 29, endPoint x: 1551, endPoint y: -59, distance: 91.2
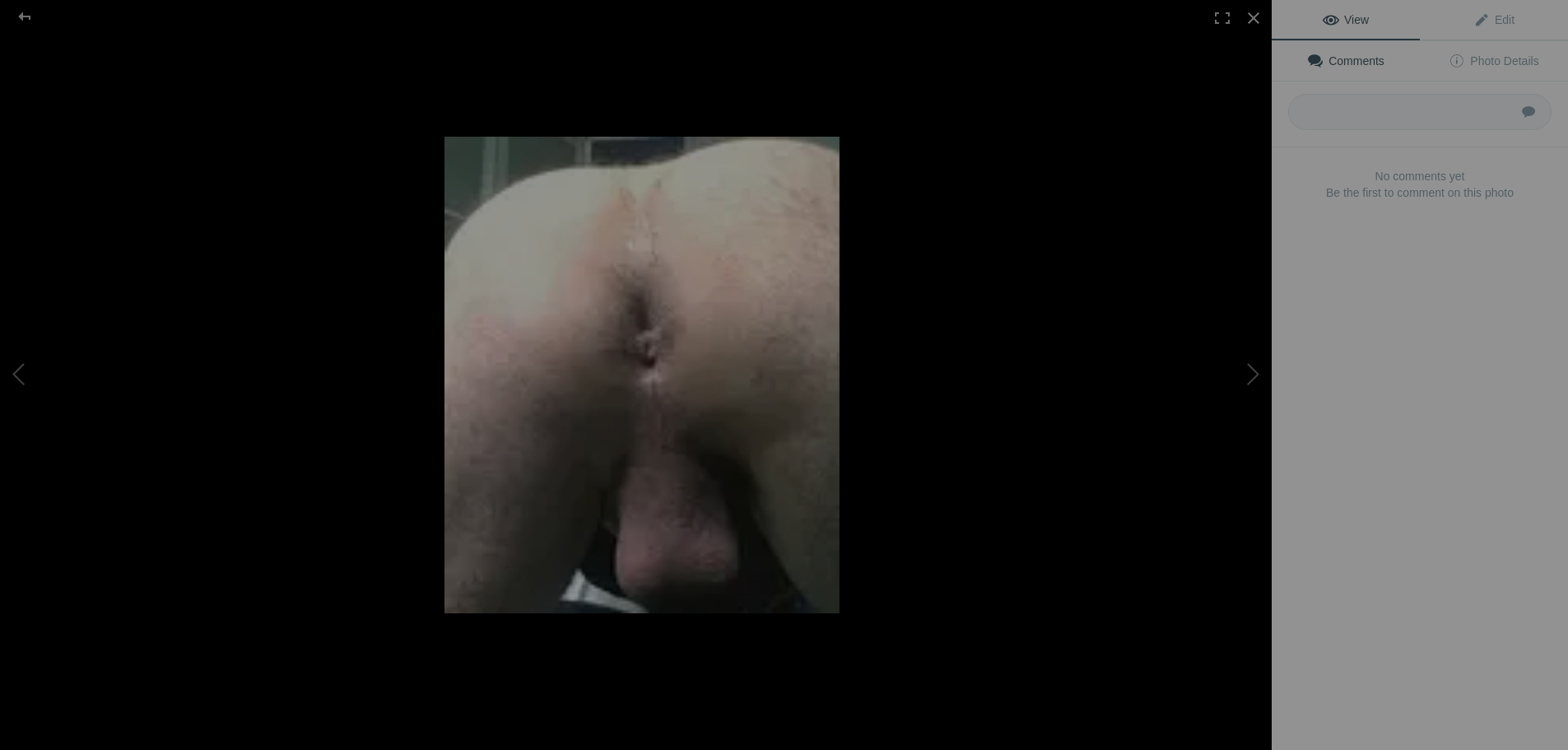
scroll to position [2218, 0]
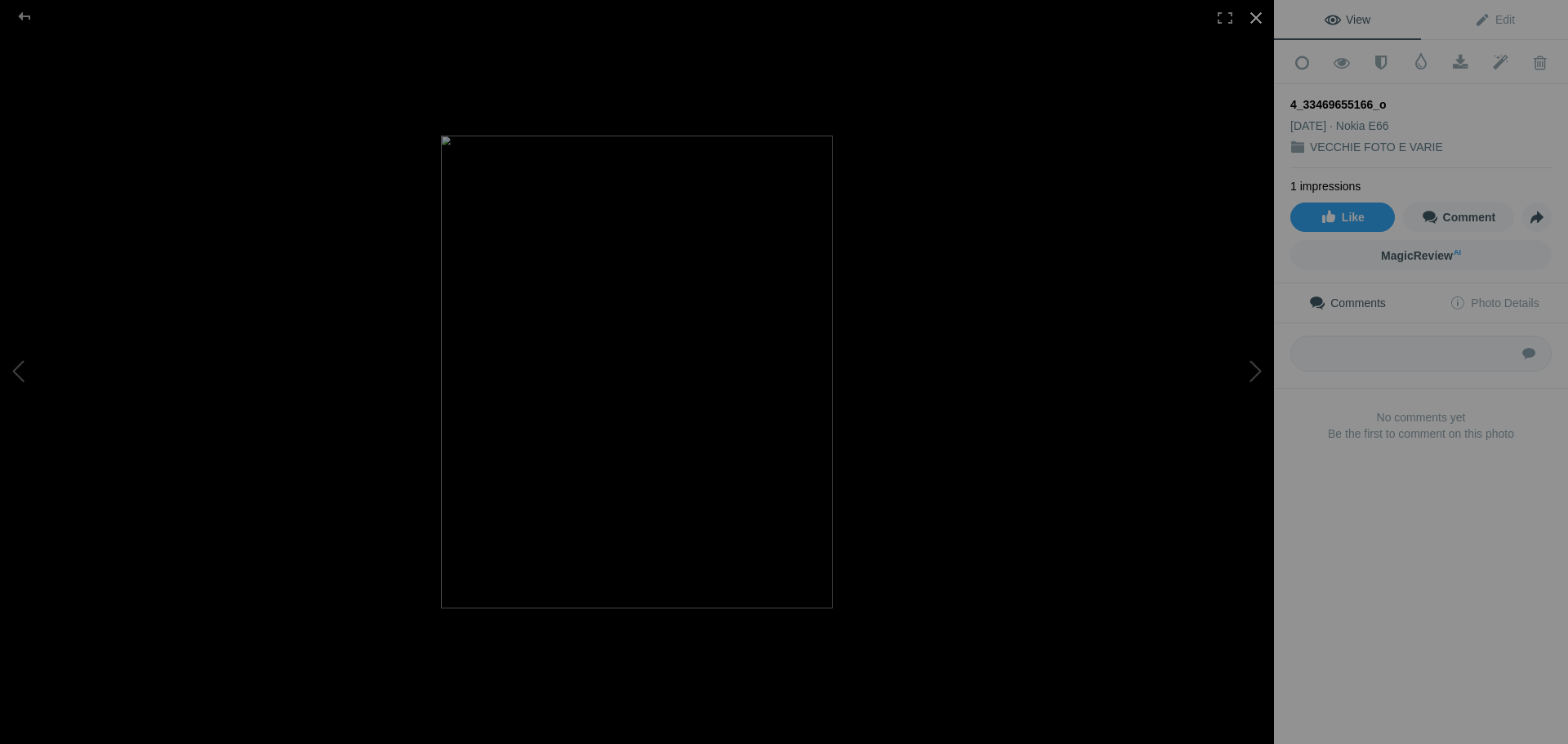
click at [1257, 16] on div at bounding box center [1256, 18] width 36 height 36
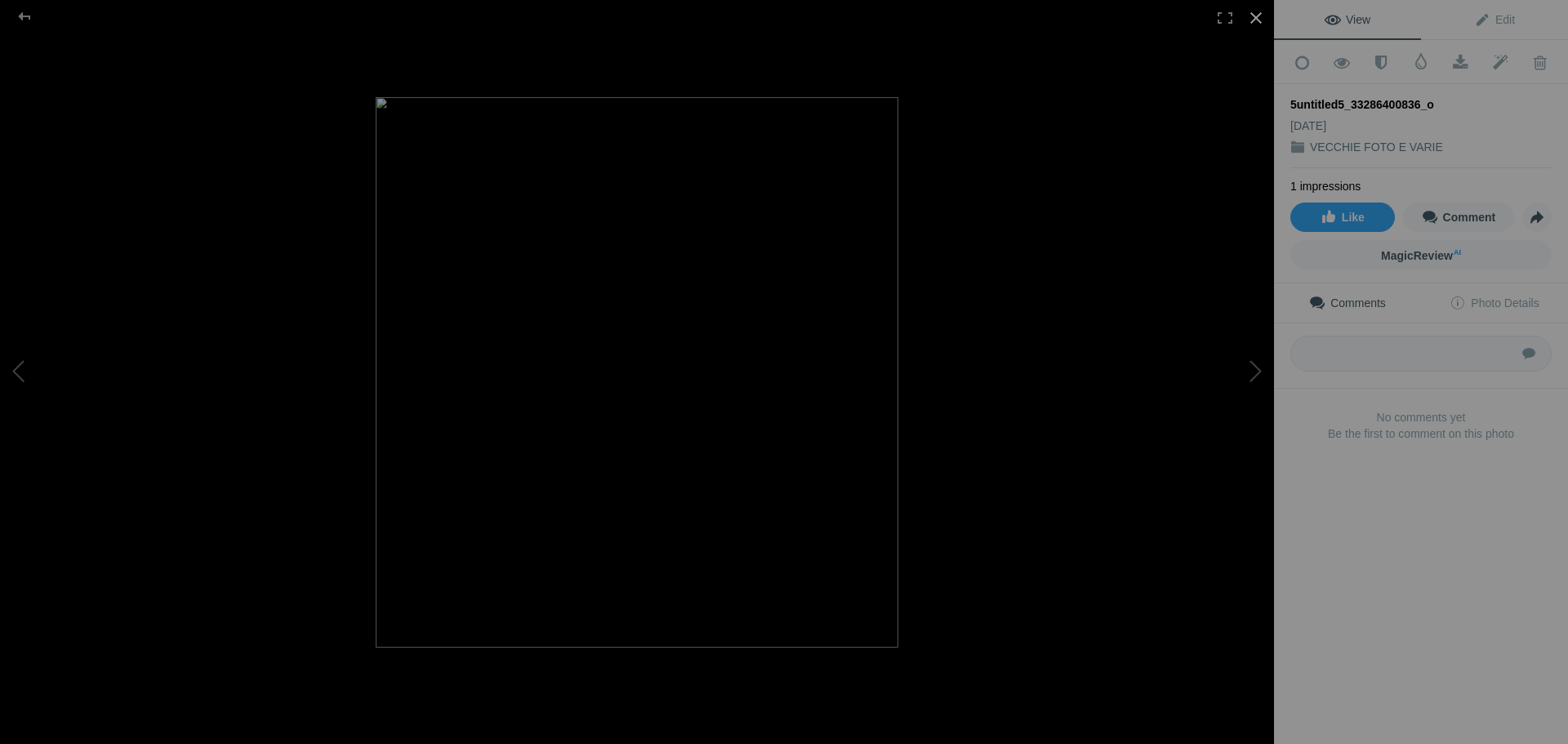
click at [1251, 17] on div at bounding box center [1256, 18] width 36 height 36
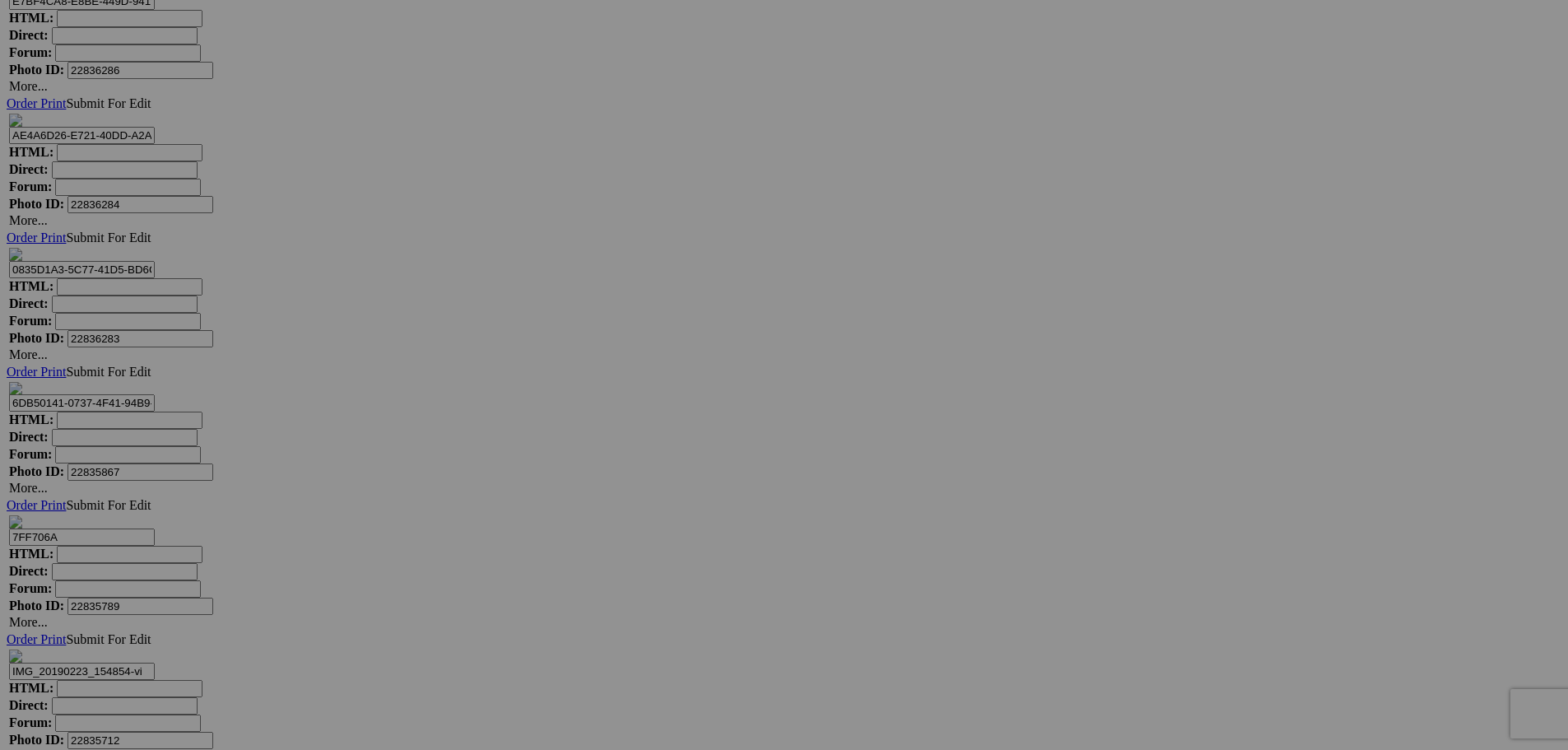
scroll to position [7073, 0]
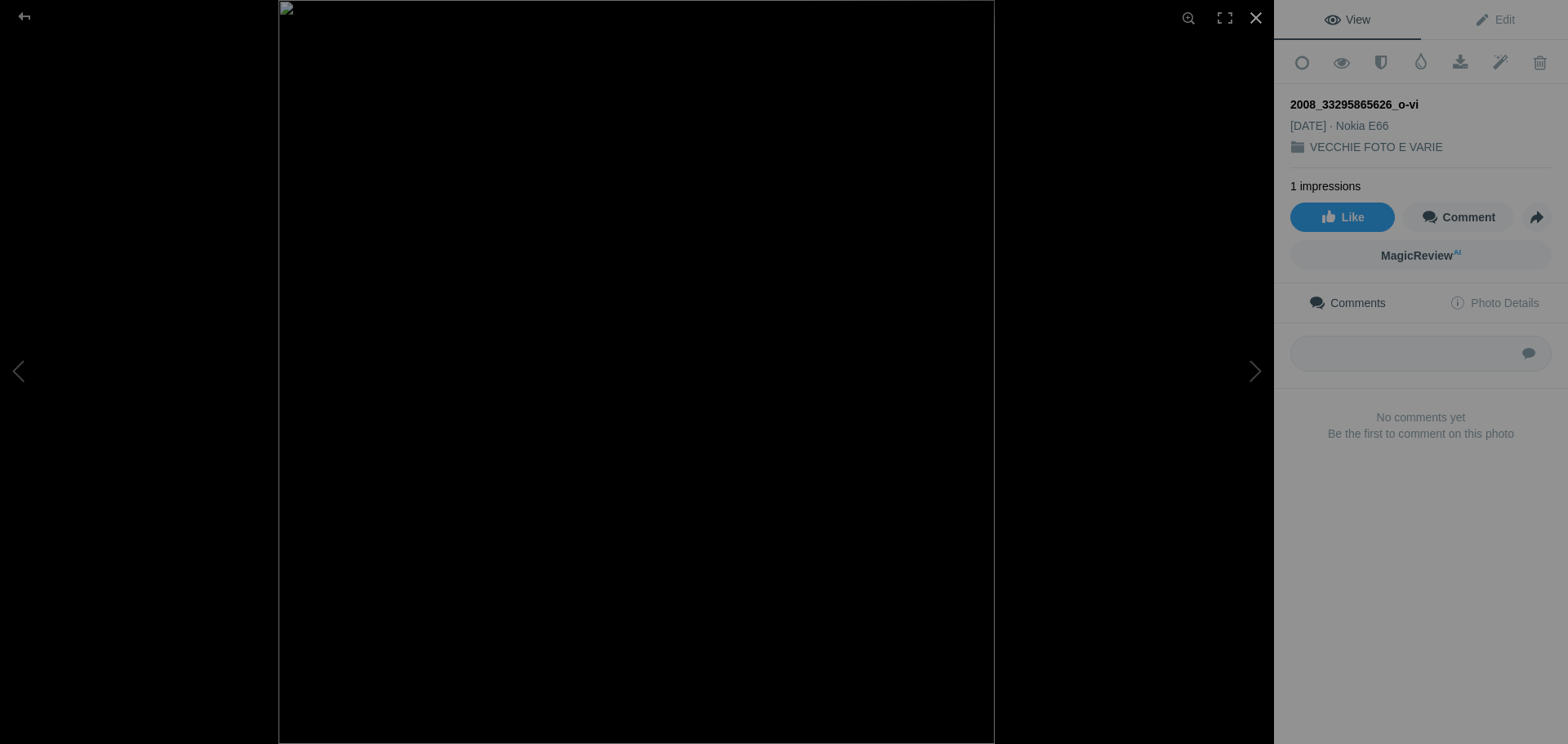
click at [1259, 12] on div at bounding box center [1256, 18] width 36 height 36
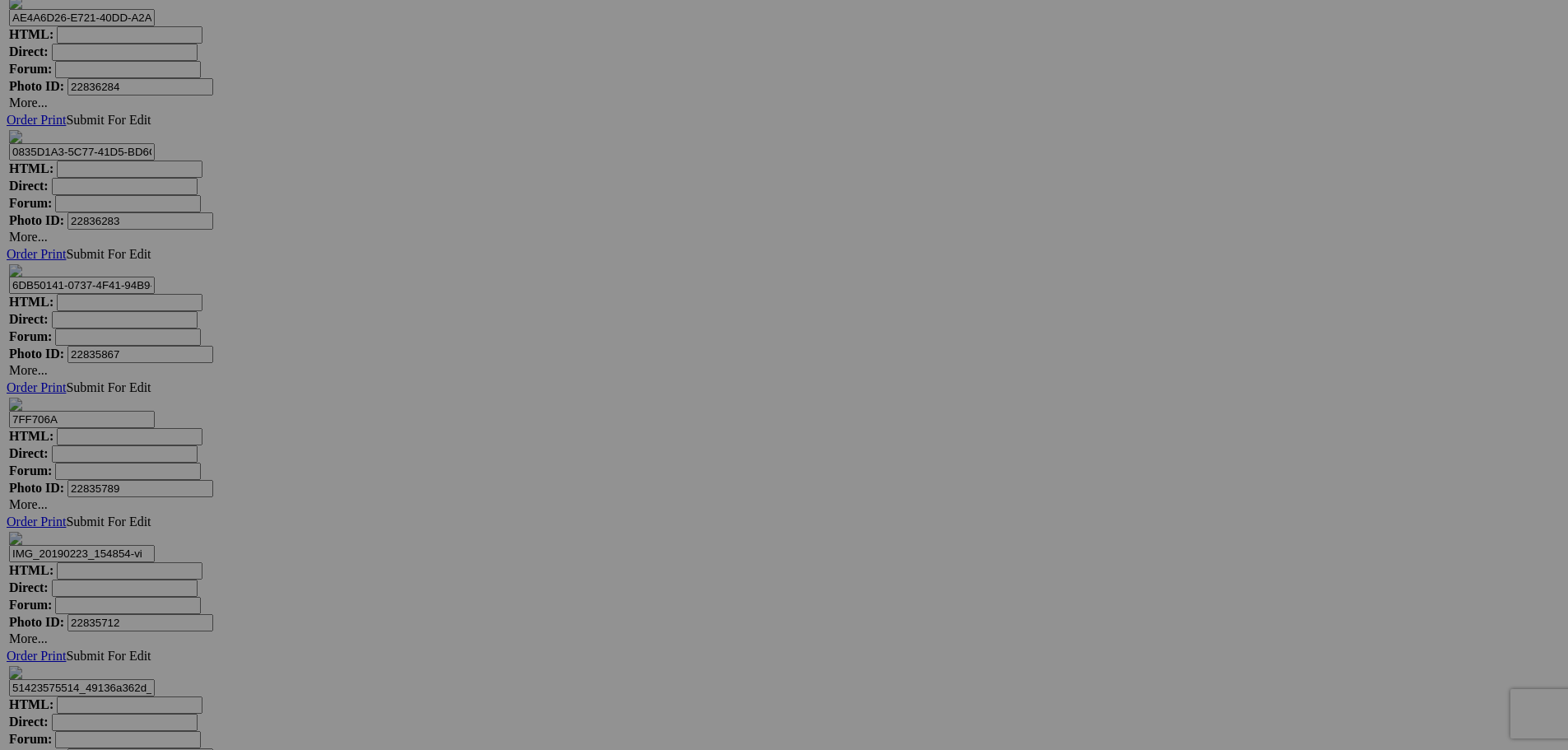
scroll to position [7073, 0]
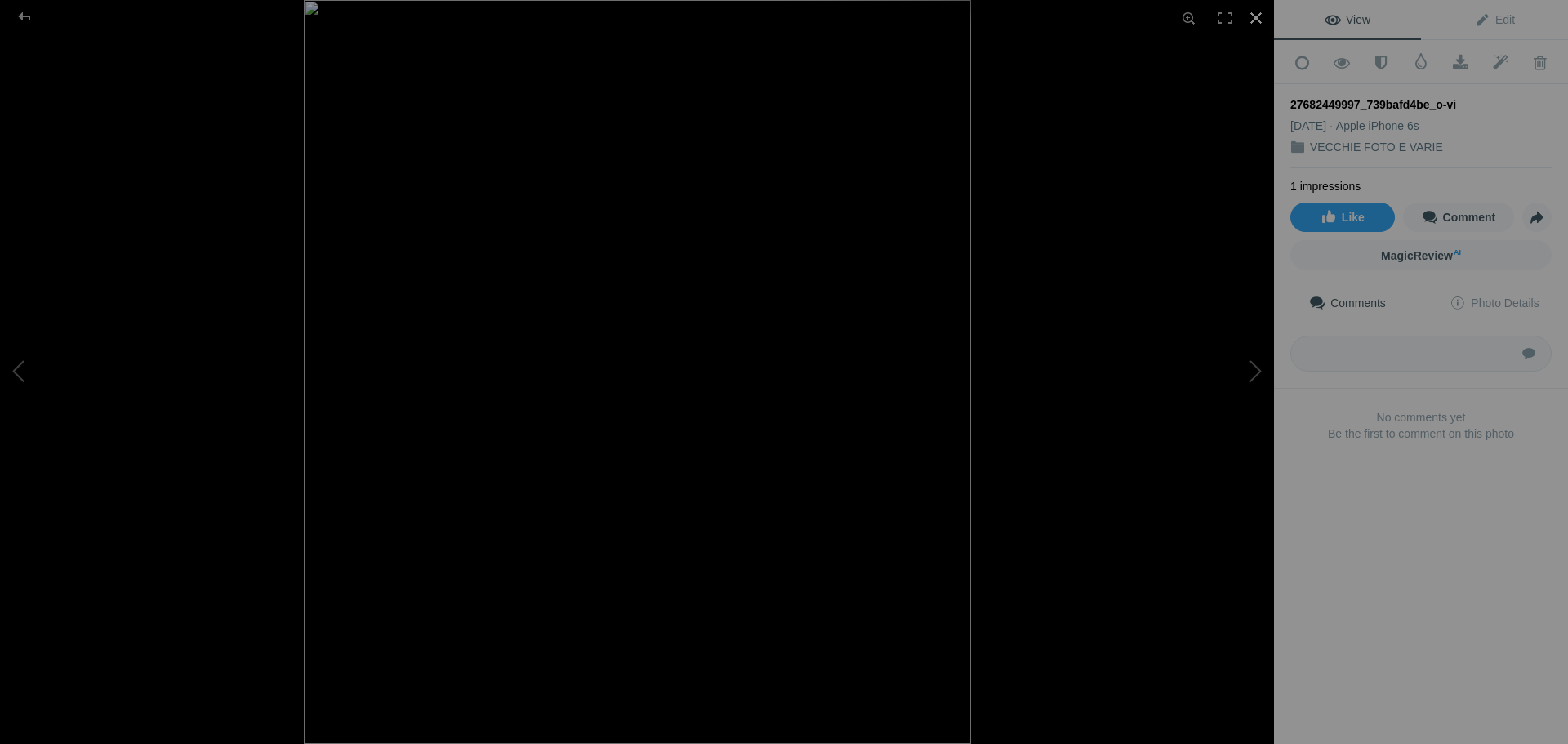
click at [1252, 17] on div at bounding box center [1256, 18] width 36 height 36
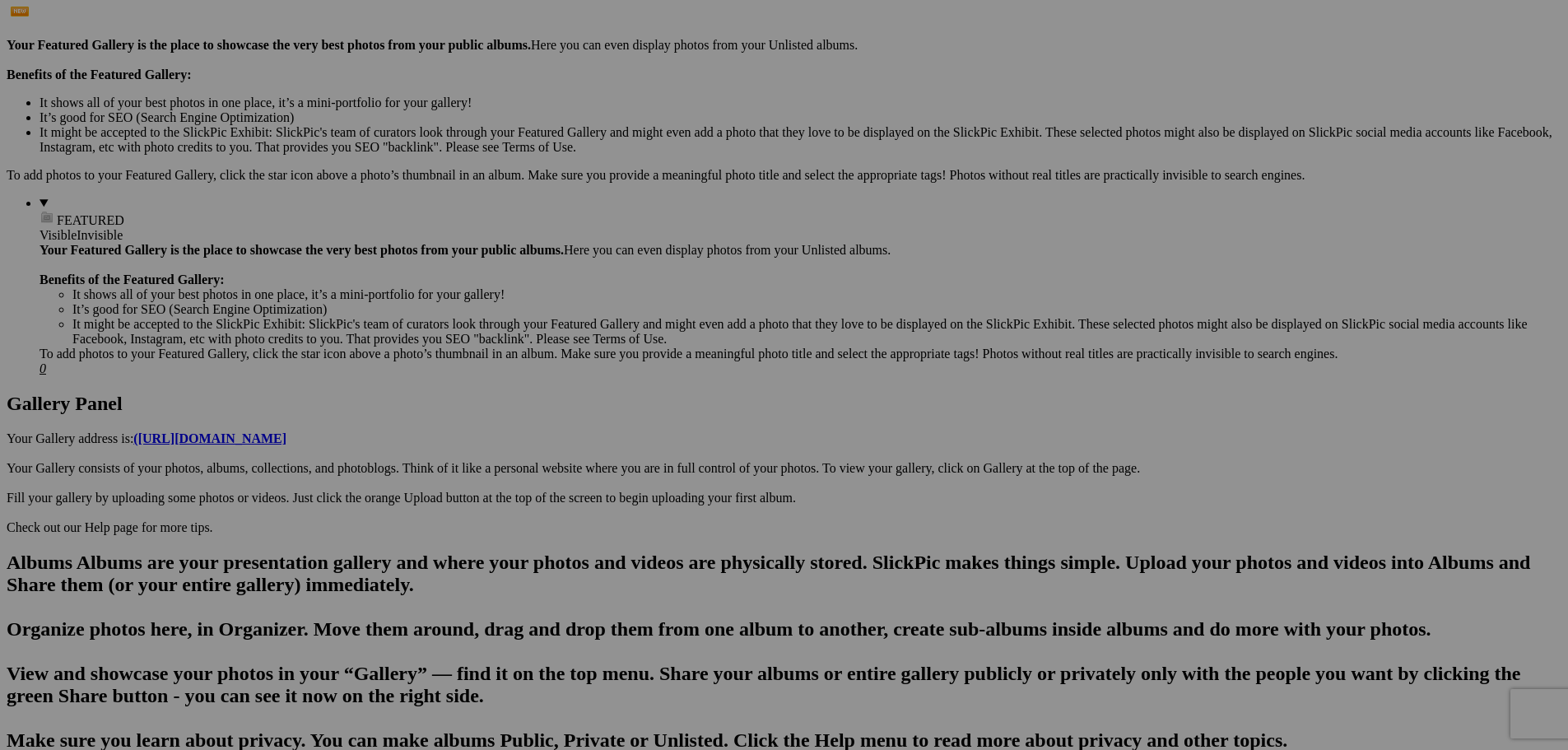
scroll to position [56, 0]
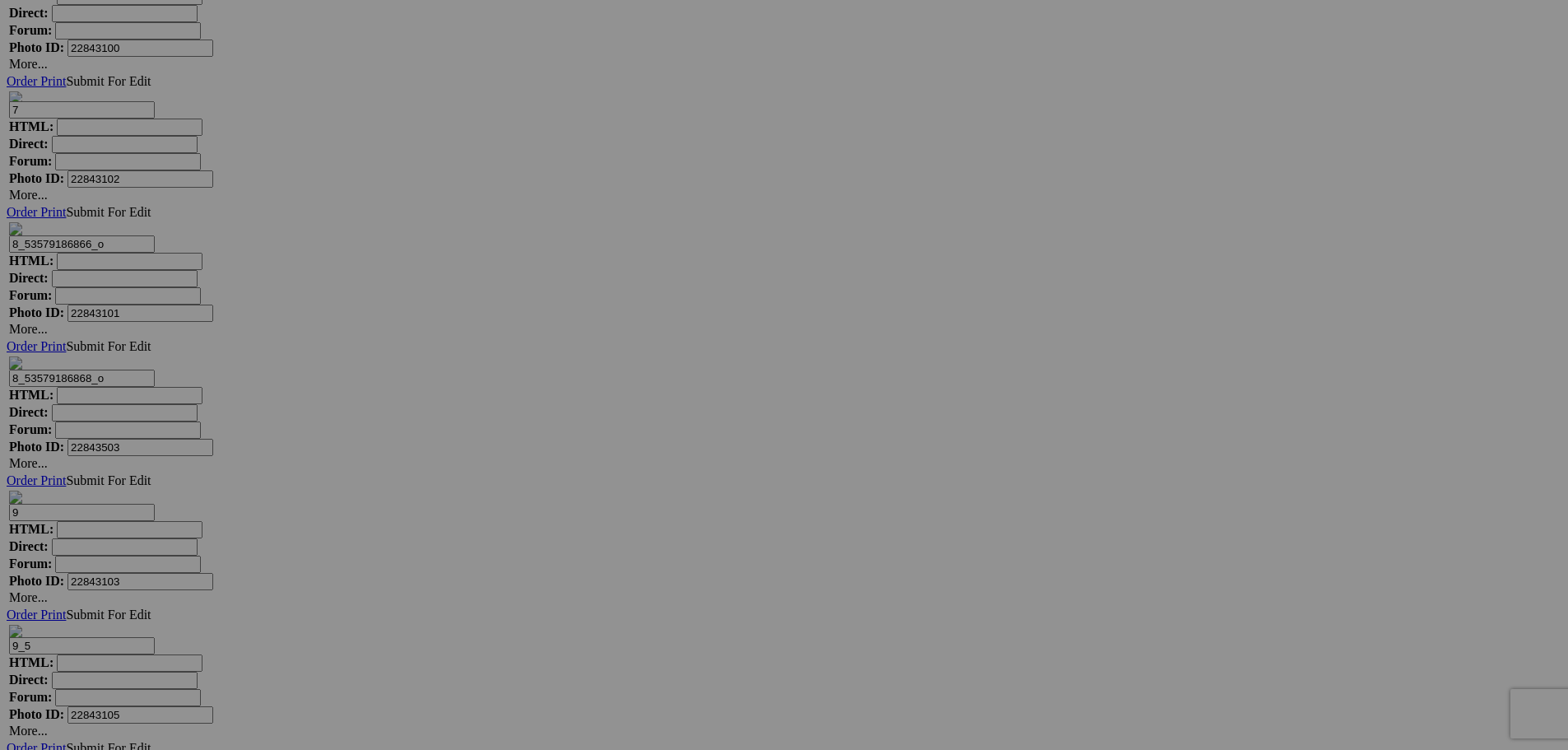
scroll to position [4517, 0]
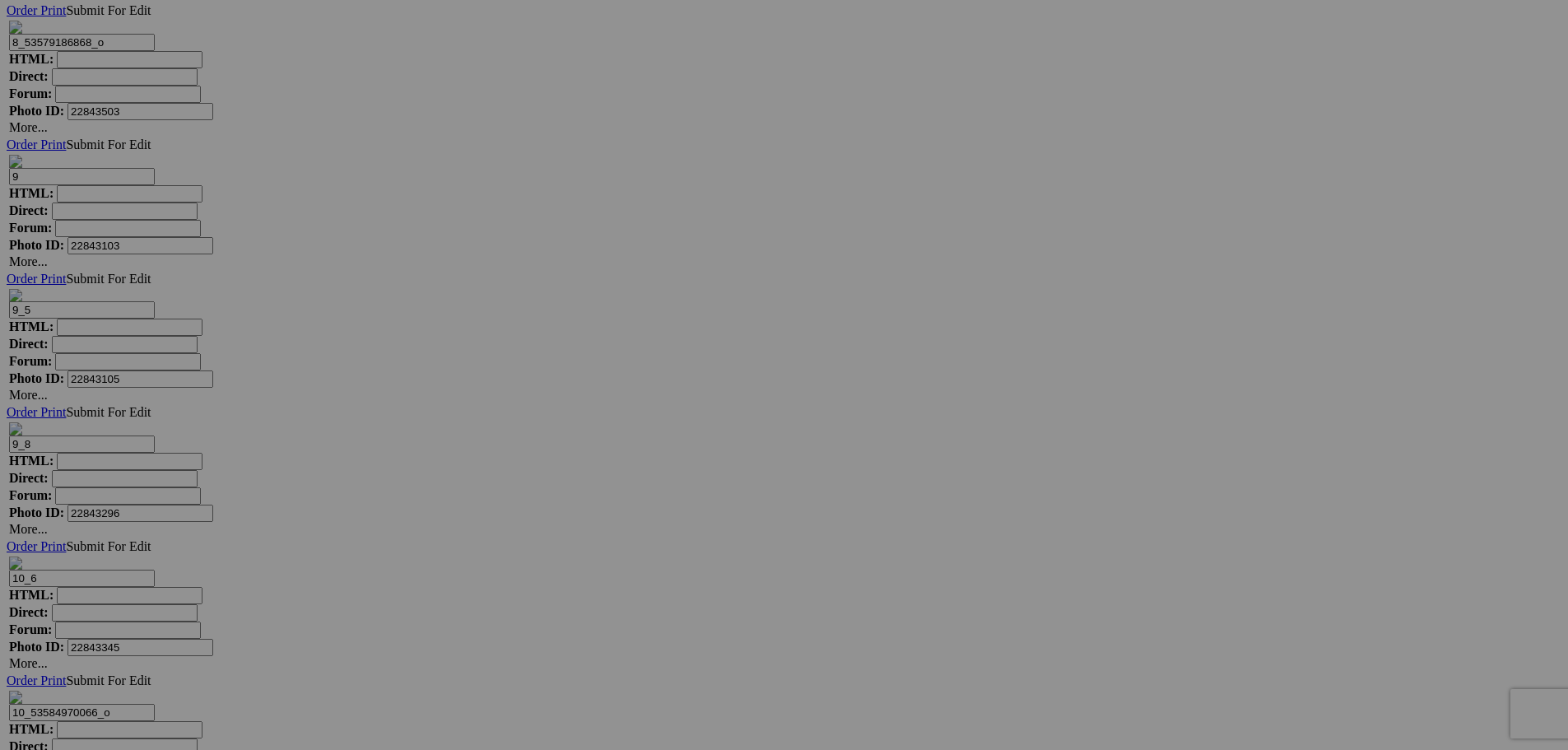
drag, startPoint x: 849, startPoint y: 427, endPoint x: 1011, endPoint y: 427, distance: 162.0
drag, startPoint x: 1451, startPoint y: 633, endPoint x: 1554, endPoint y: 640, distance: 103.2
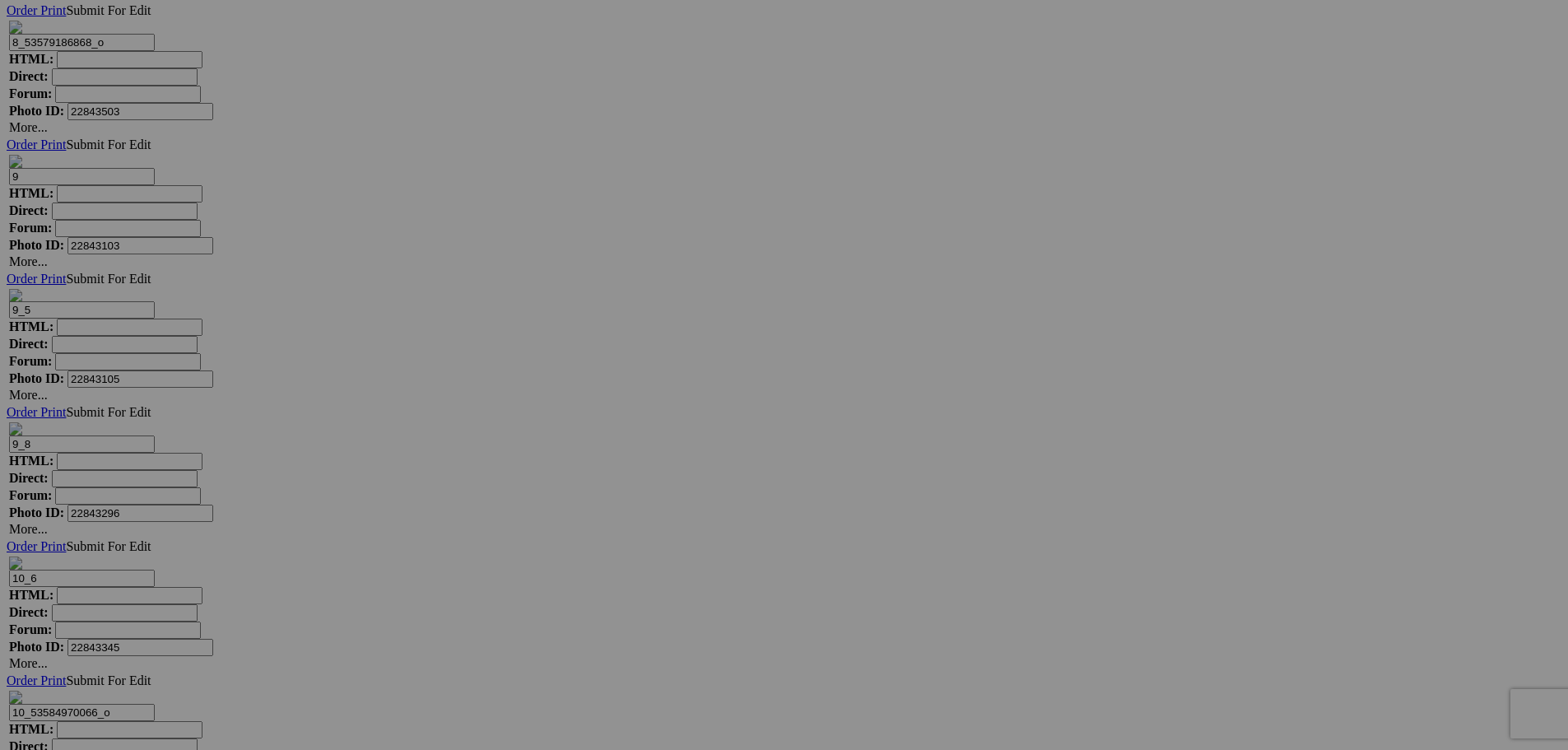
type input "188"
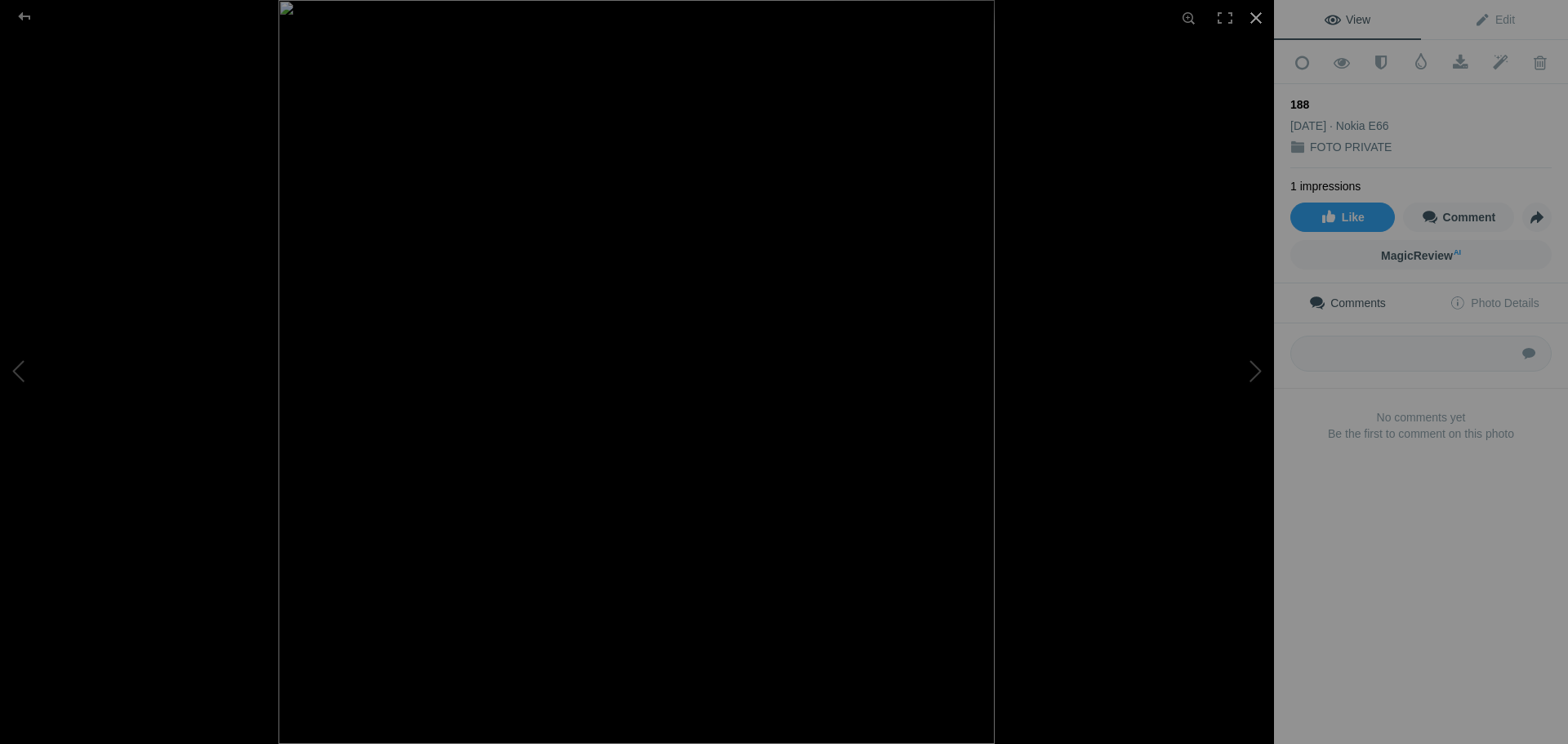
click at [1253, 11] on div at bounding box center [1256, 18] width 36 height 36
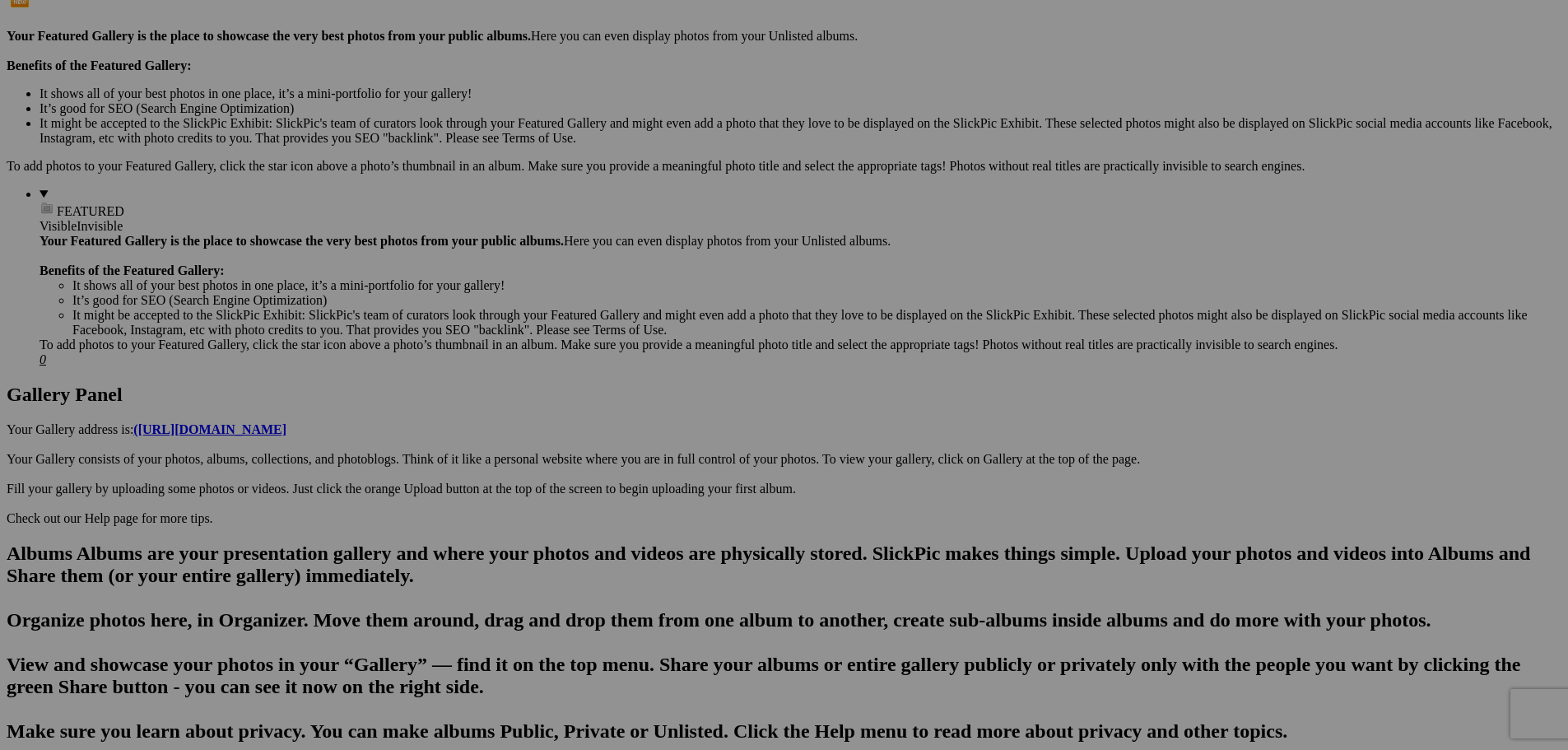
scroll to position [0, 0]
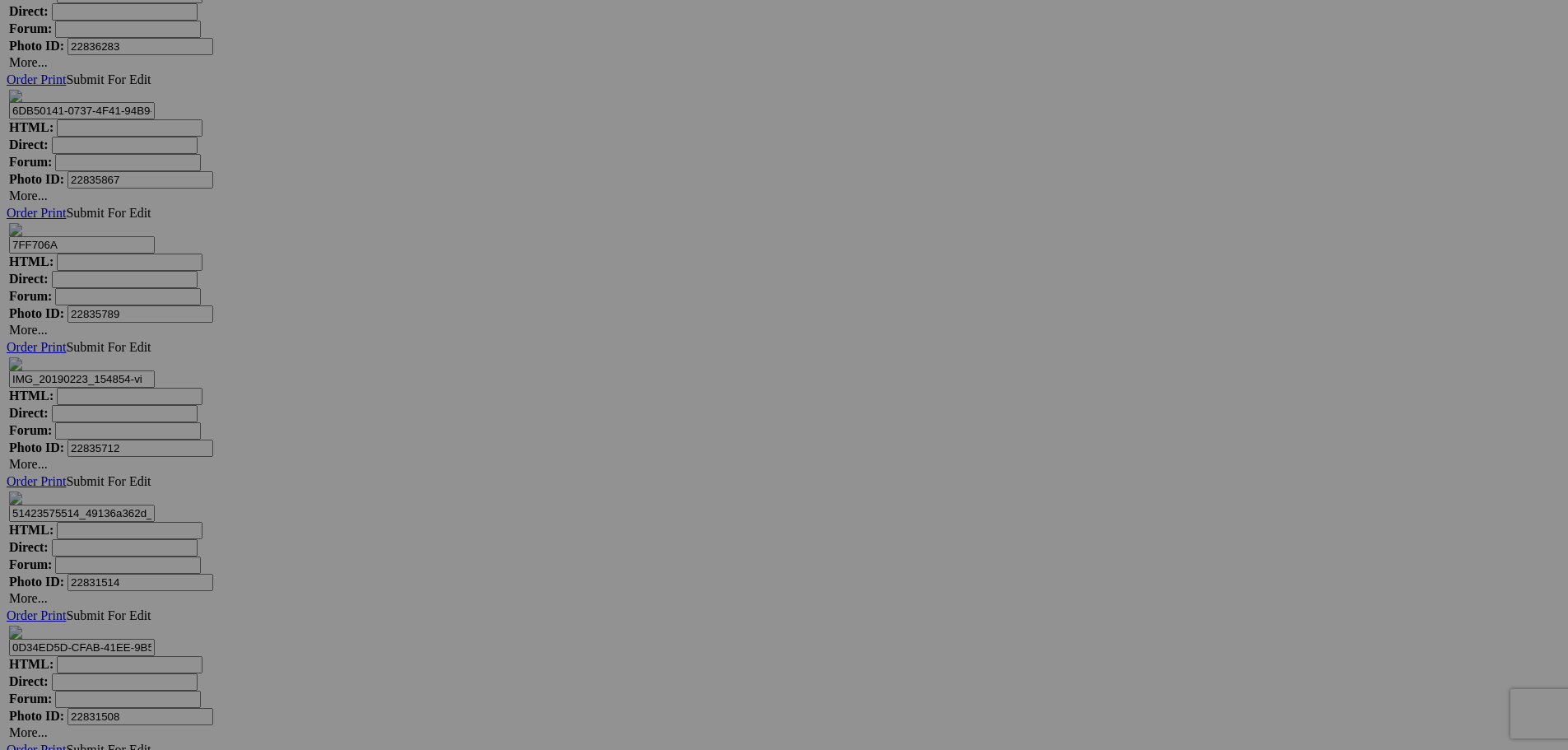
scroll to position [7435, 0]
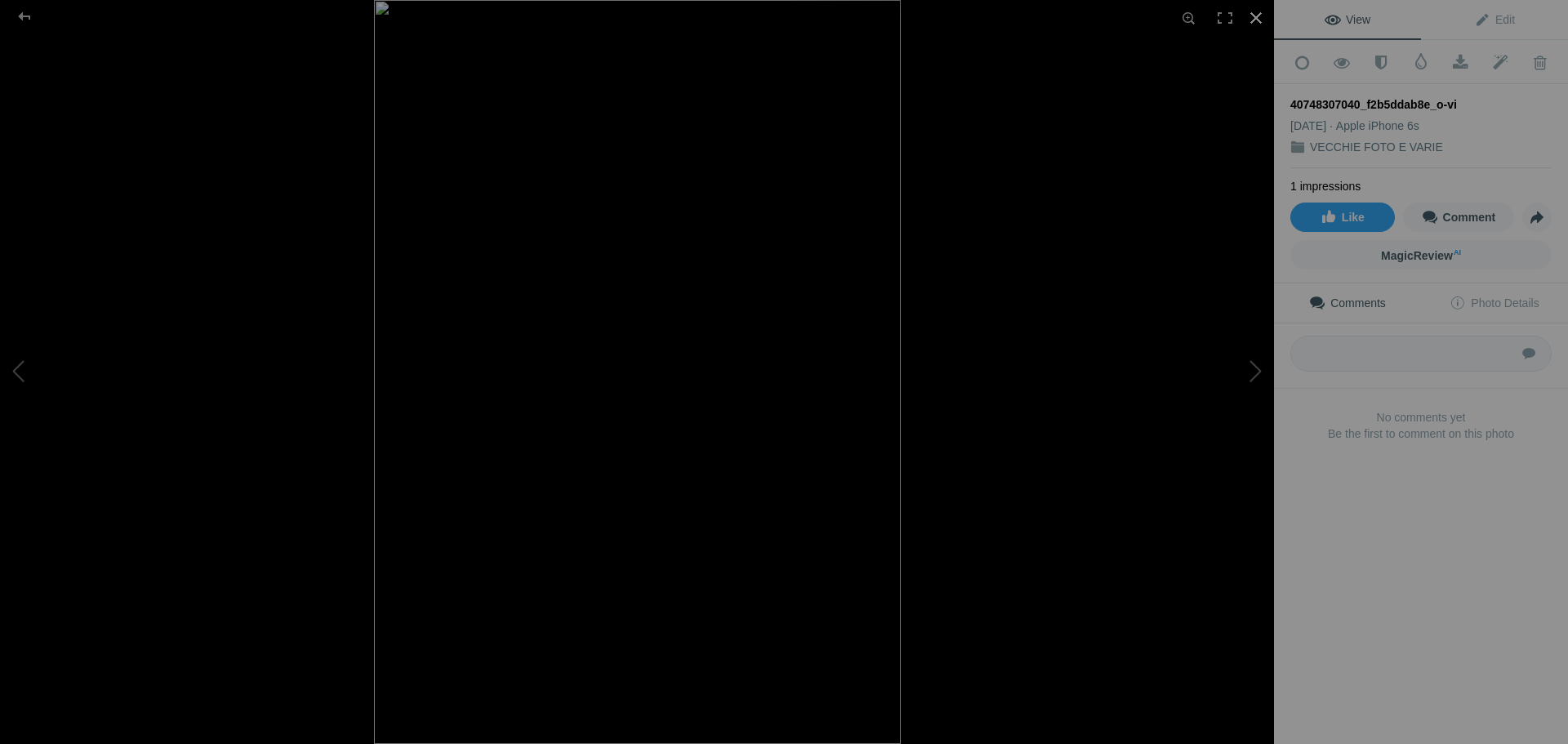
click at [1251, 20] on div at bounding box center [1256, 18] width 36 height 36
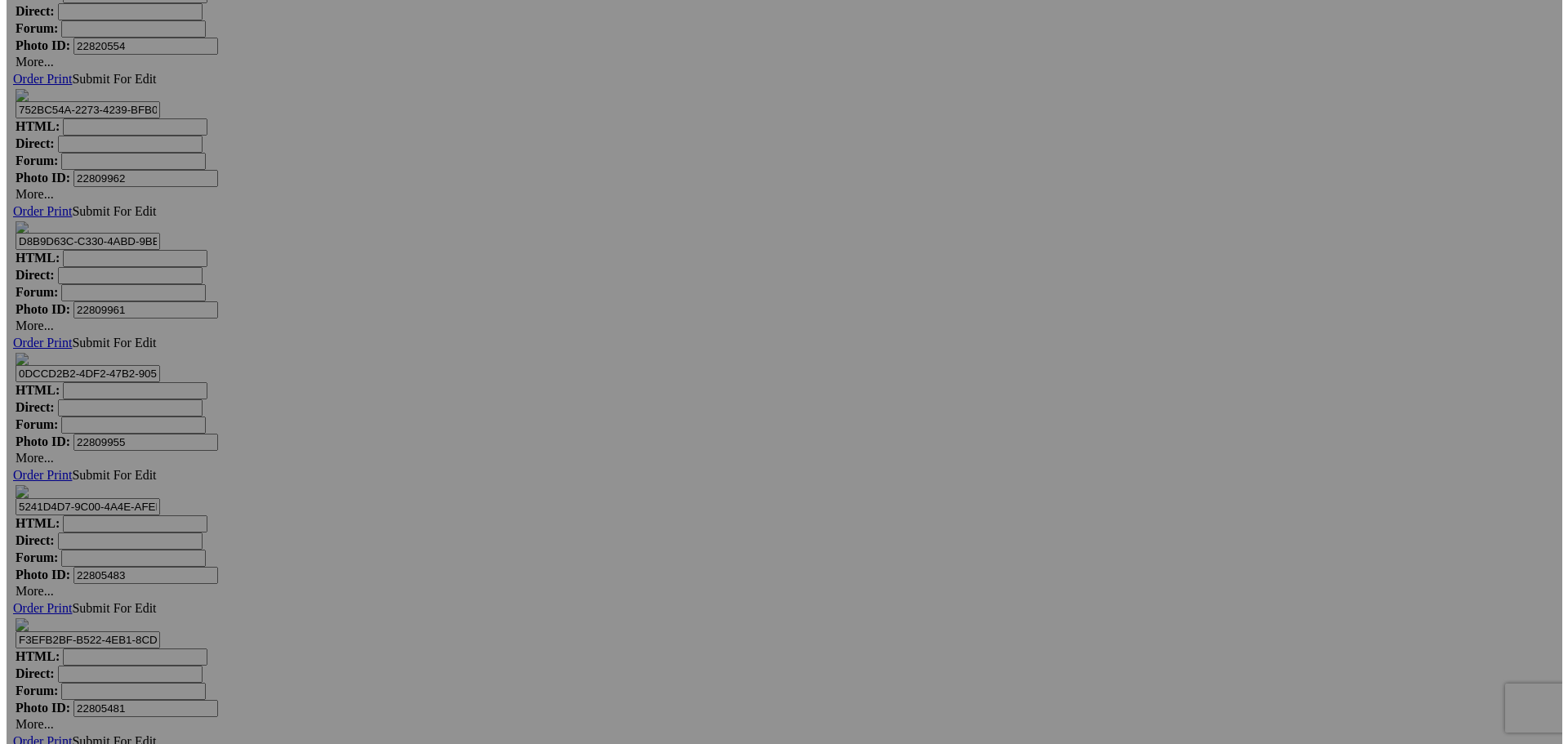
scroll to position [8355, 0]
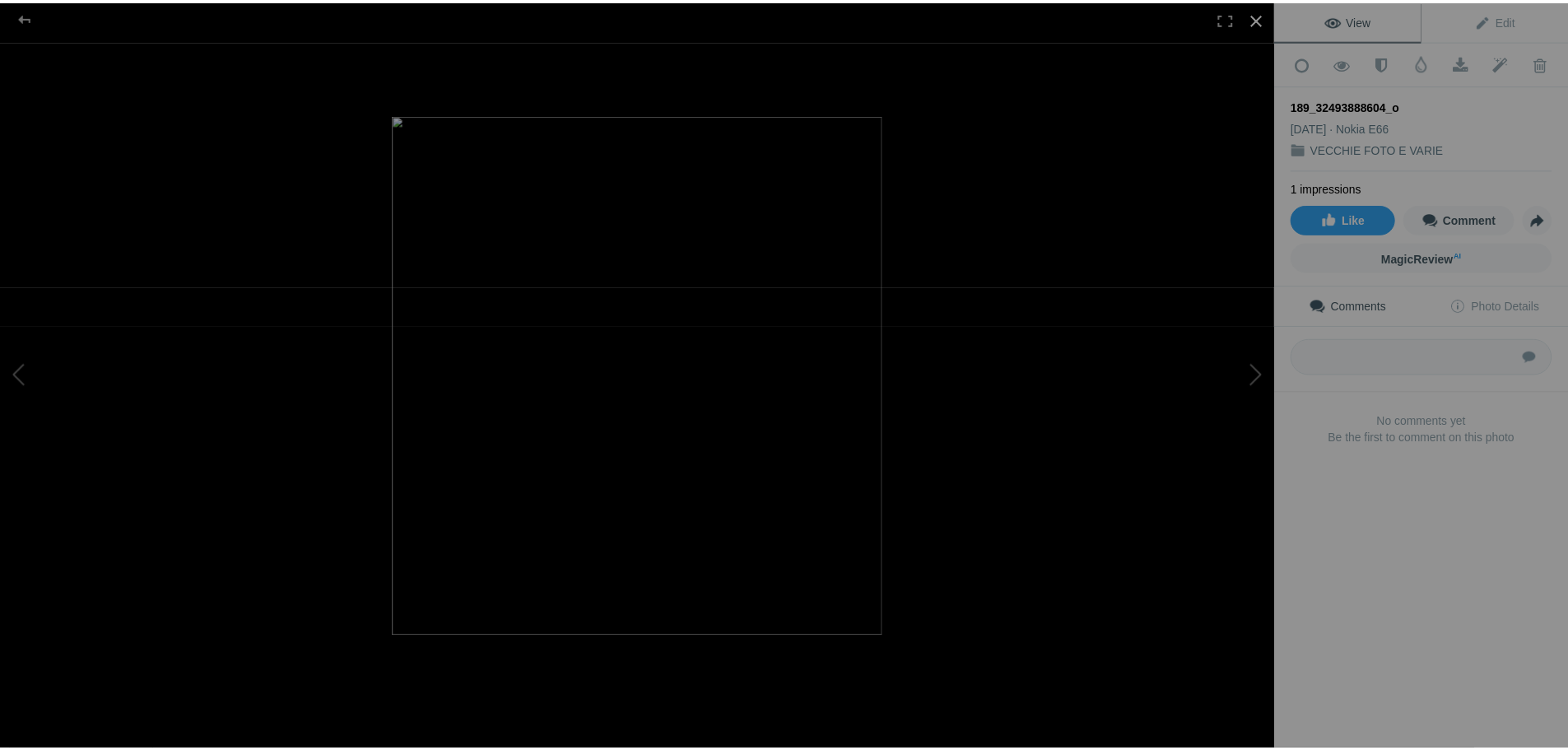
scroll to position [8422, 0]
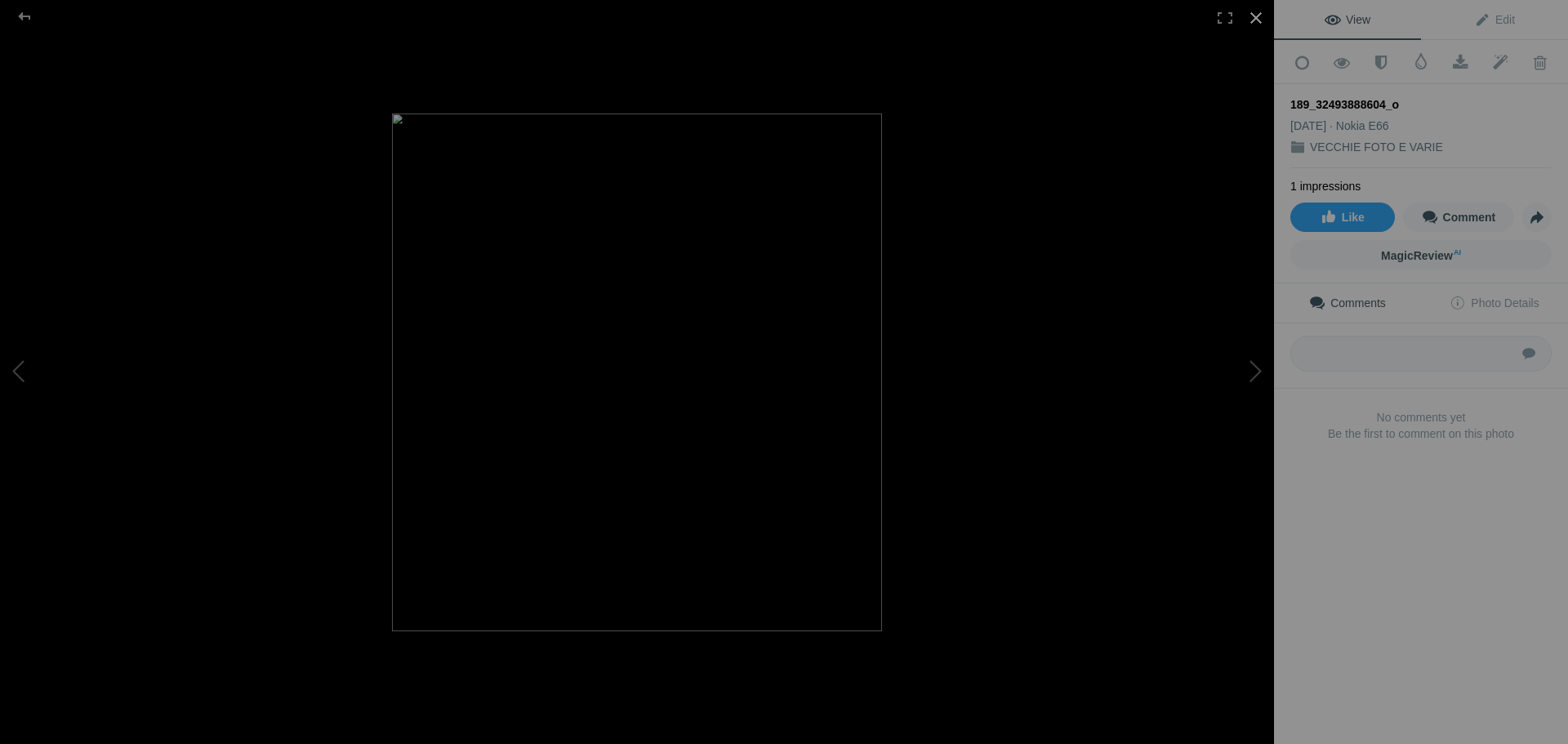
click at [1264, 12] on div at bounding box center [1256, 18] width 36 height 36
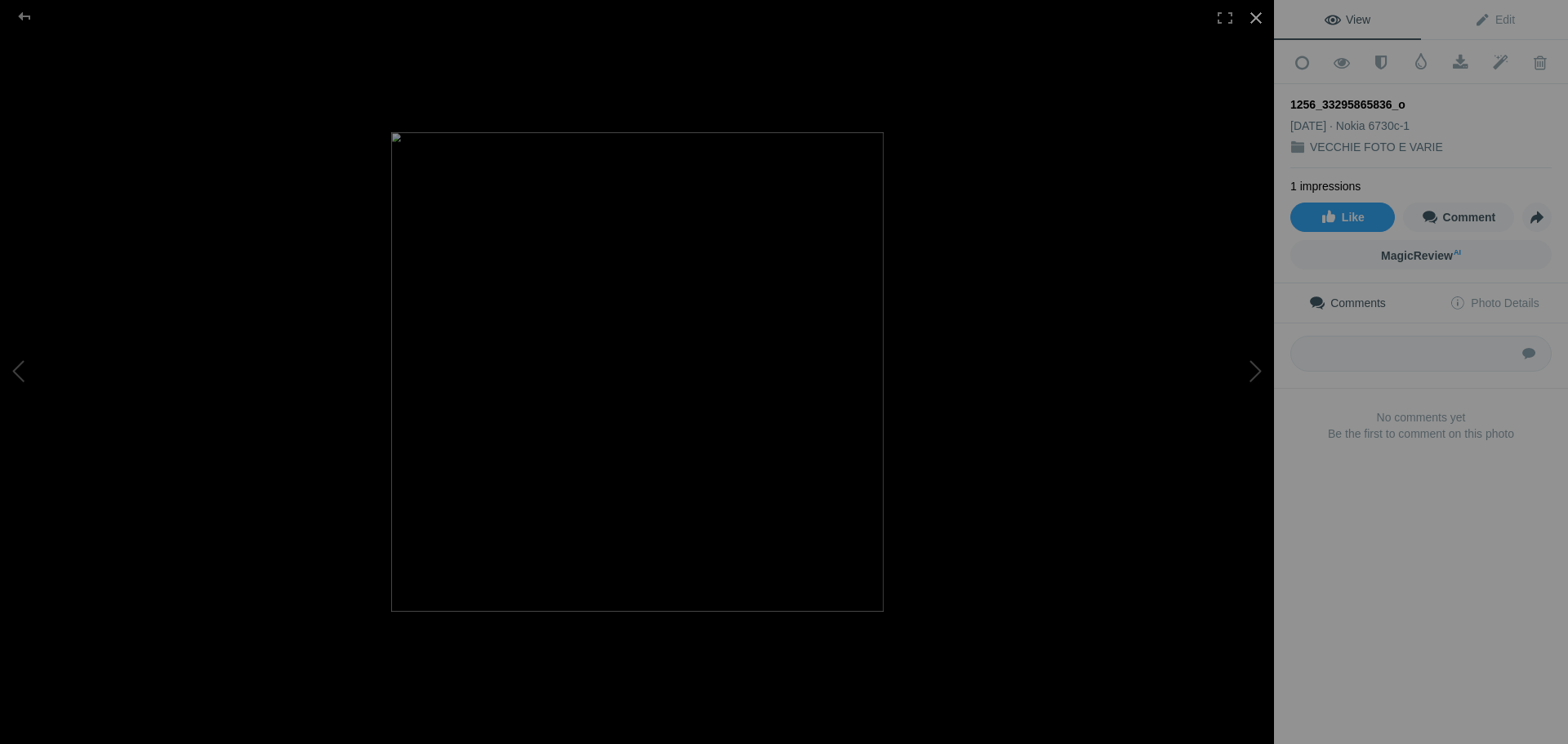
click at [1251, 18] on div at bounding box center [1256, 18] width 36 height 36
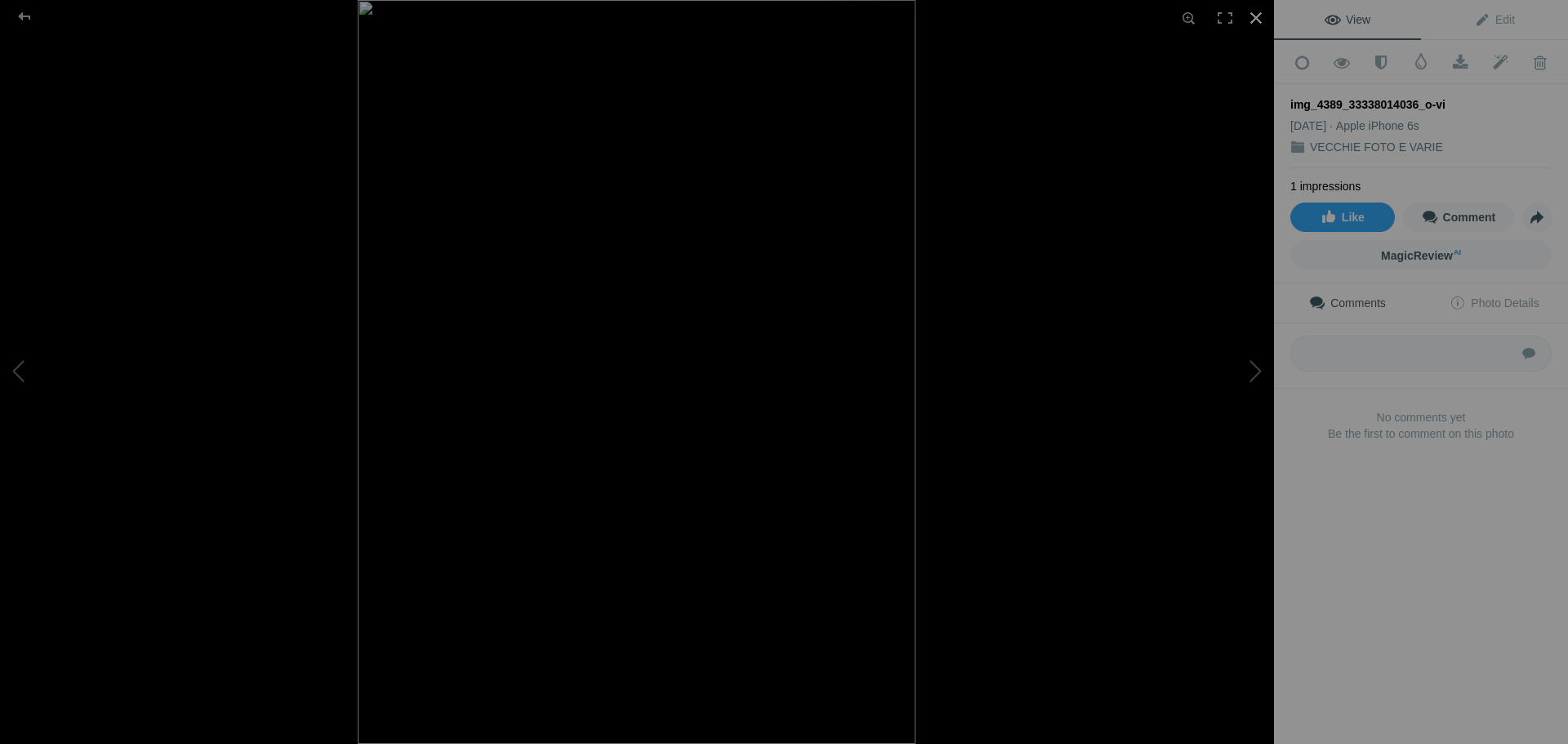
click at [1263, 14] on div at bounding box center [1256, 18] width 36 height 36
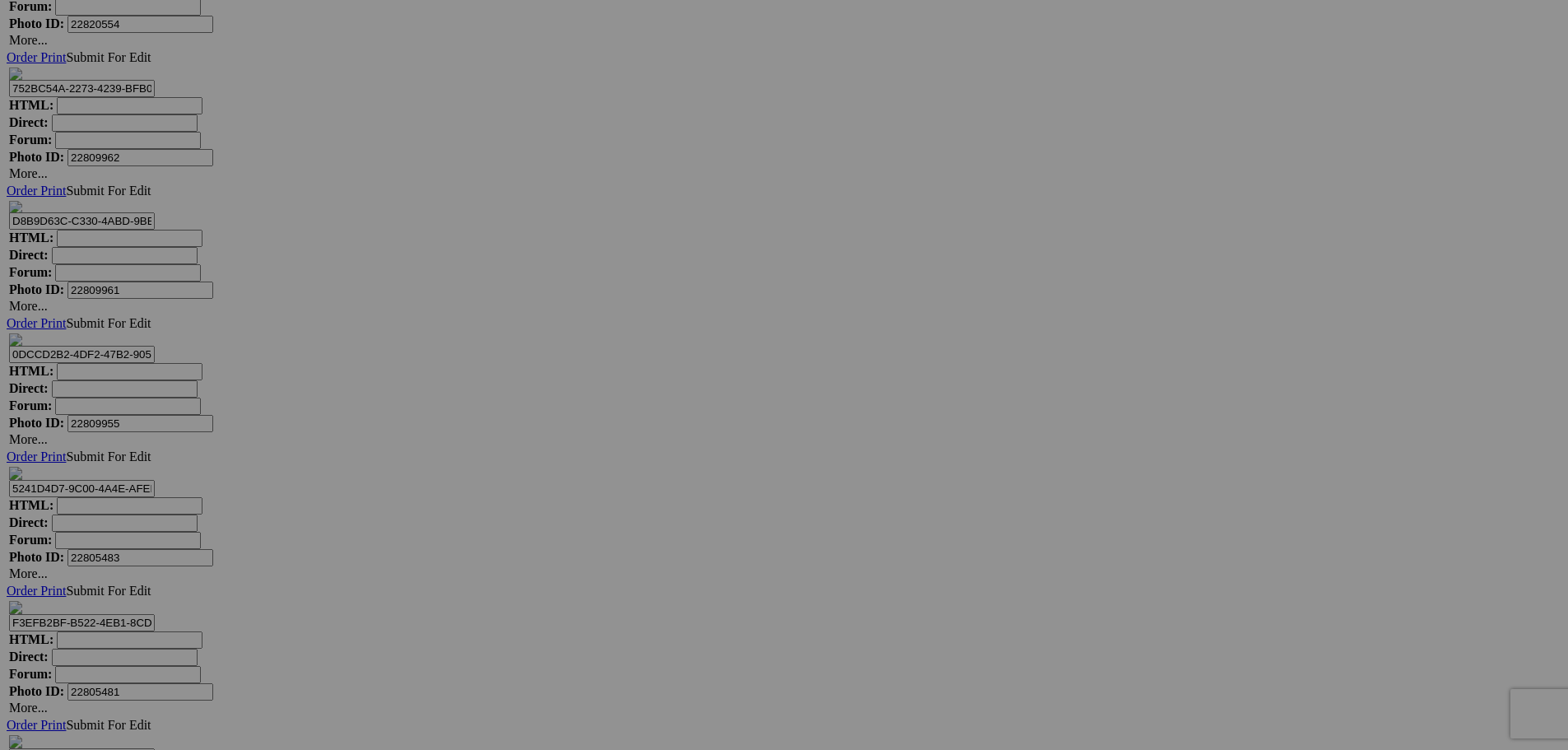
scroll to position [8834, 0]
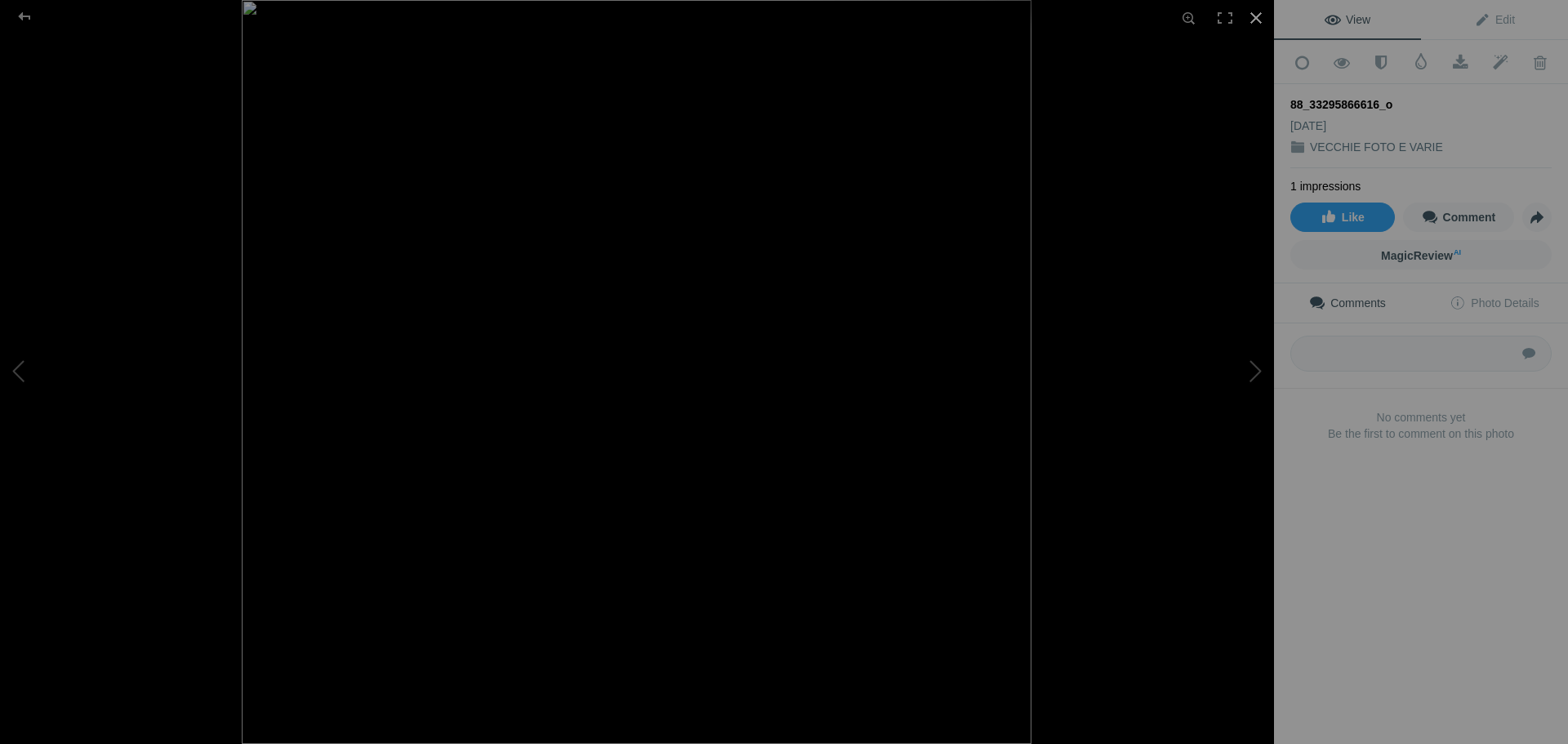
click at [1261, 26] on div at bounding box center [1256, 18] width 36 height 36
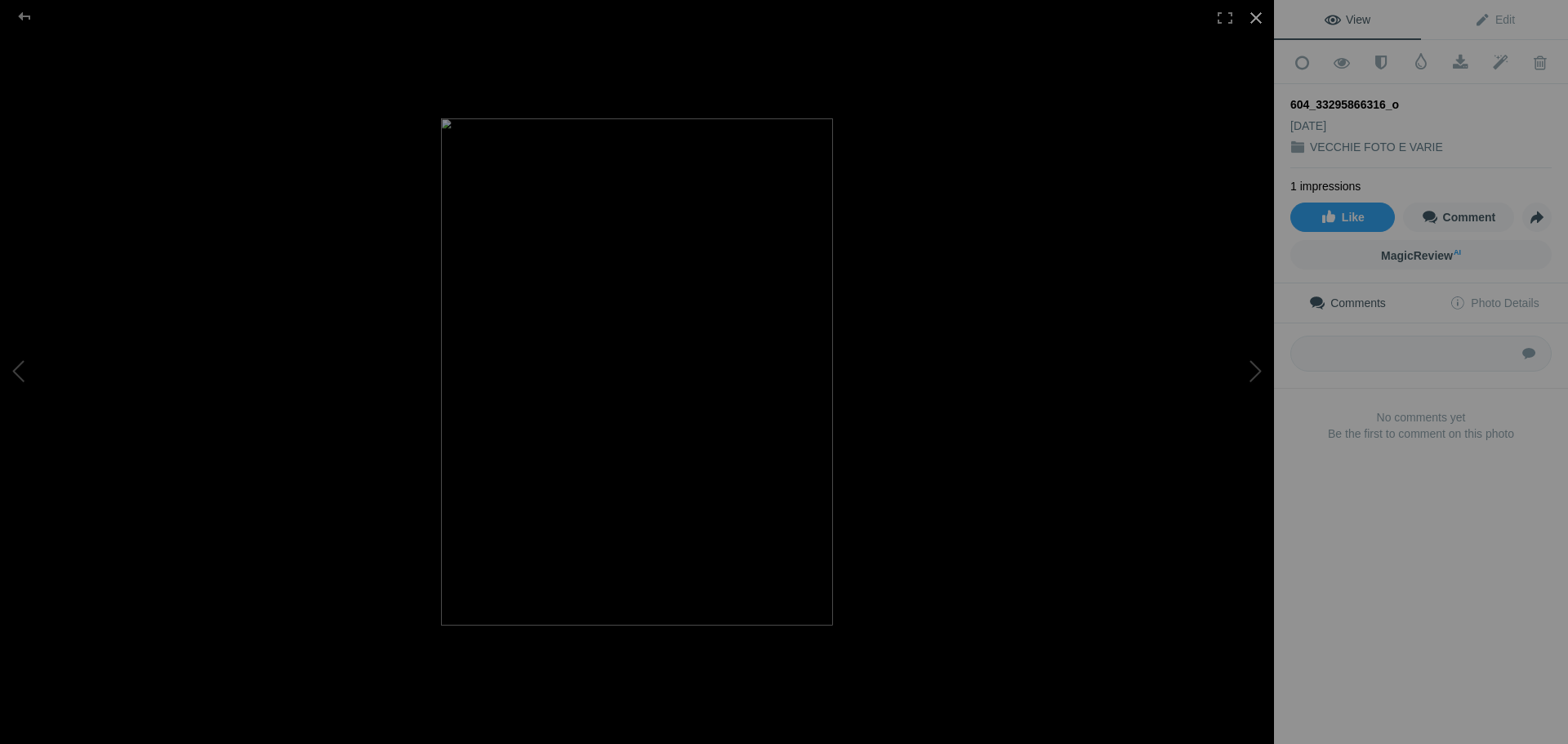
click at [1254, 20] on div at bounding box center [1256, 18] width 36 height 36
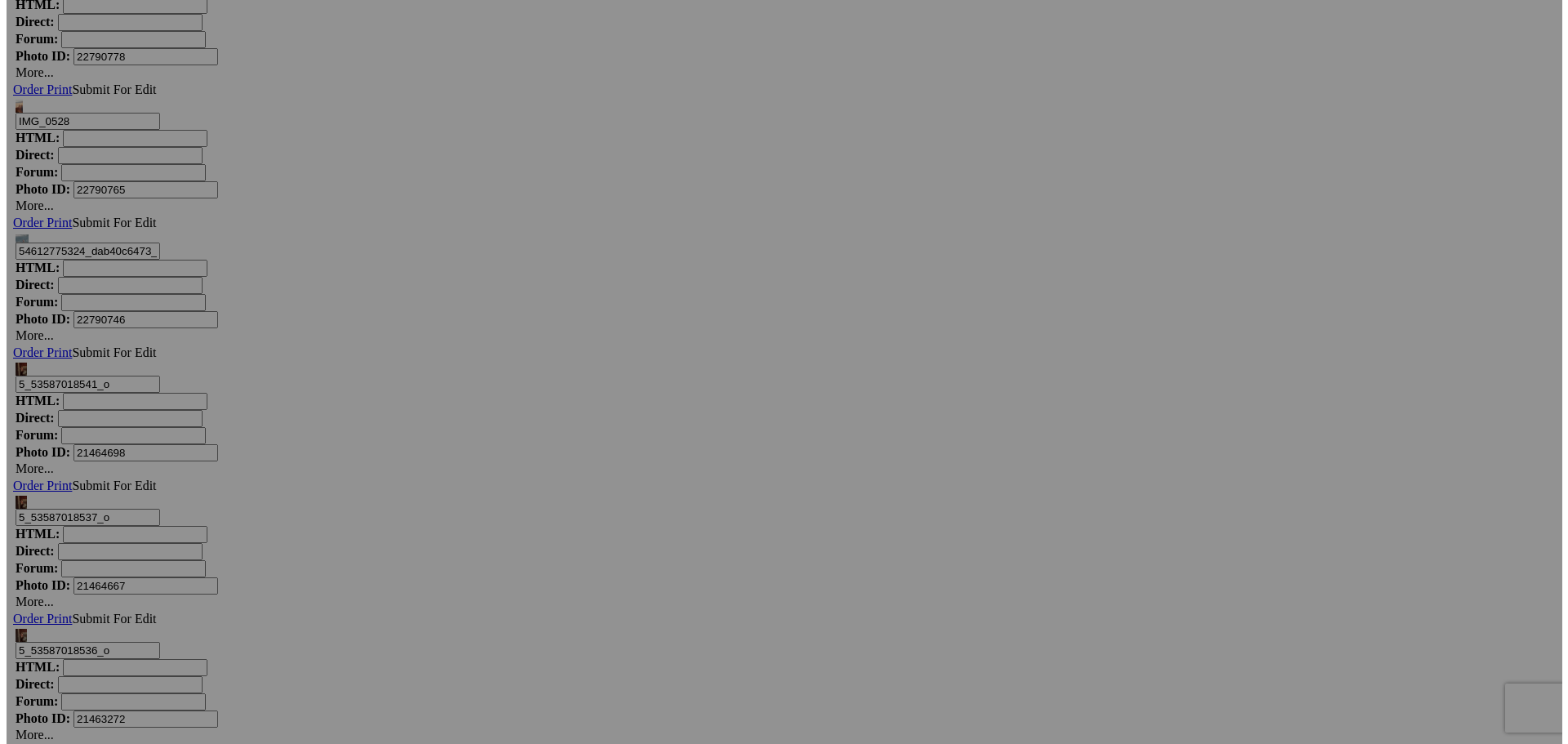
scroll to position [10478, 0]
